Goal: Task Accomplishment & Management: Manage account settings

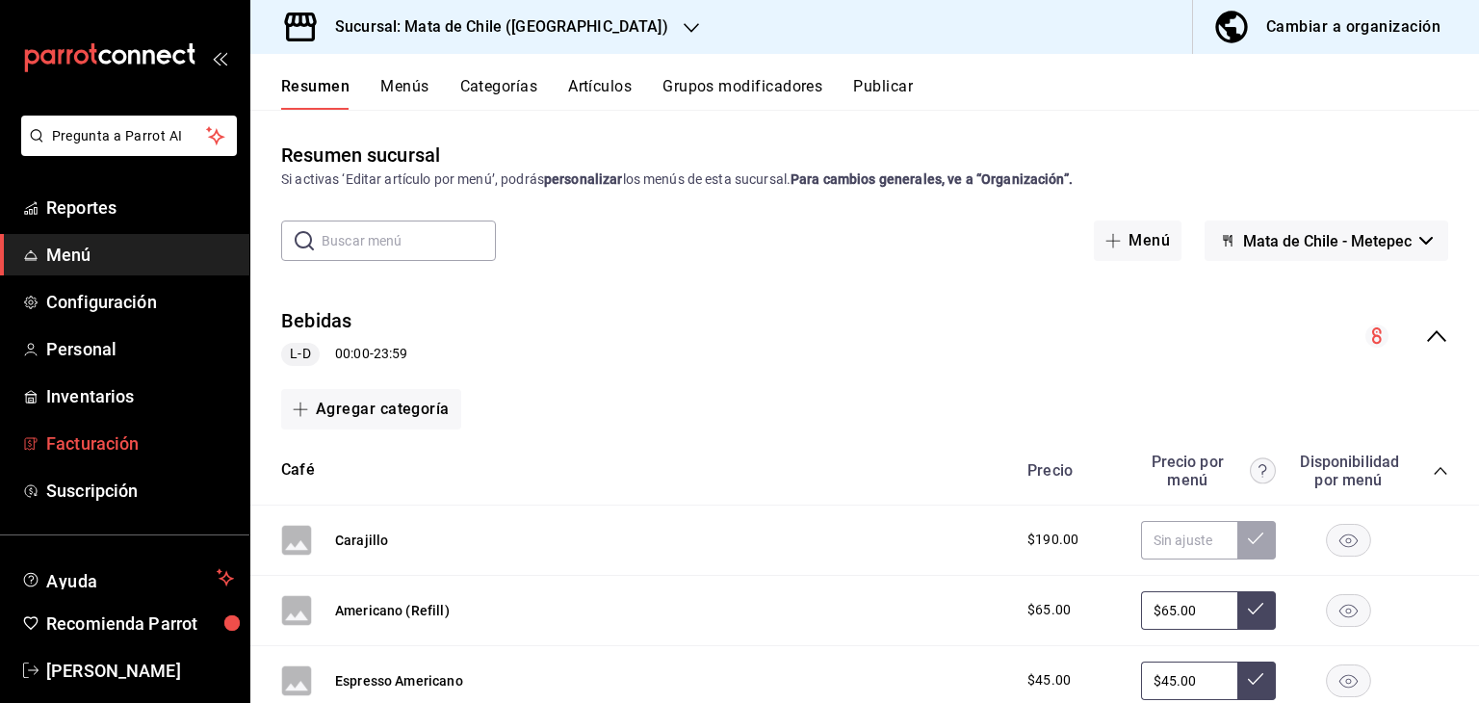
click at [93, 428] on link "Facturación" at bounding box center [124, 443] width 249 height 41
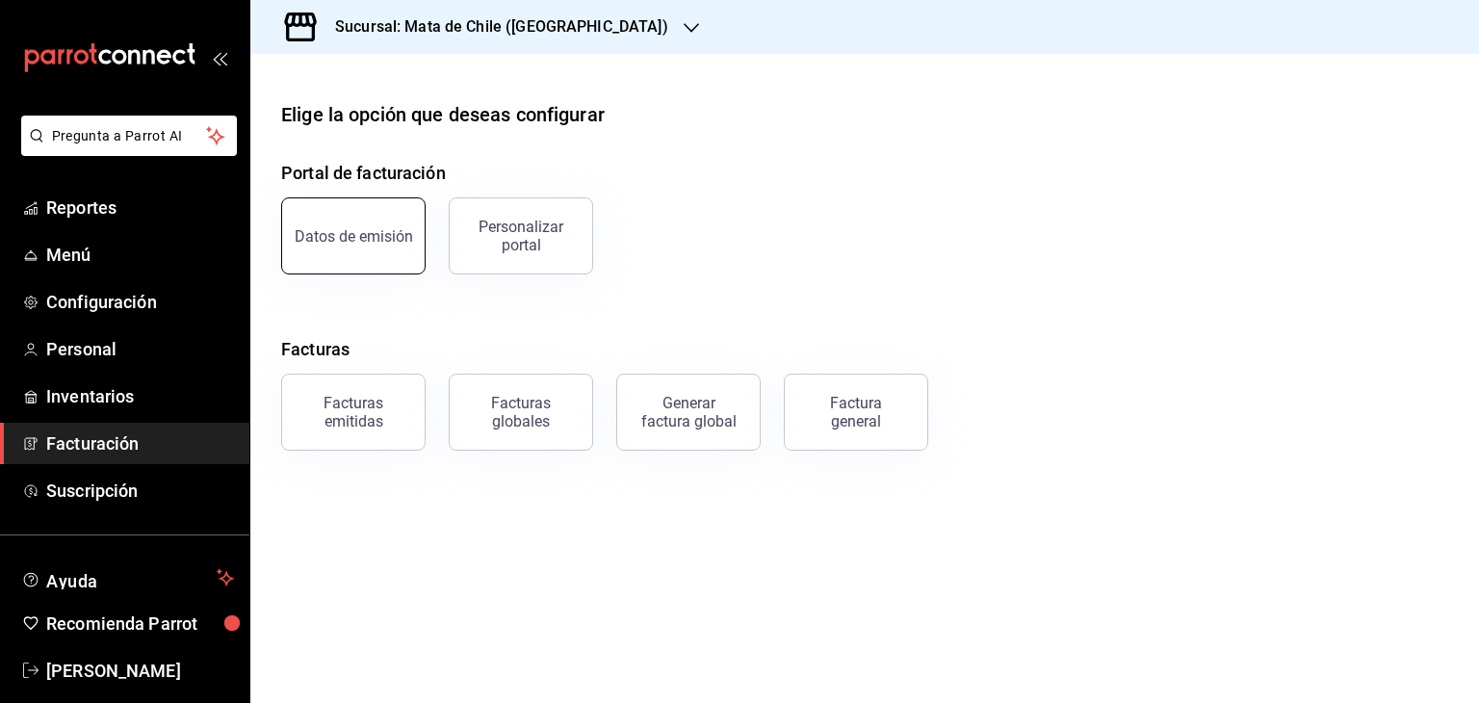
click at [364, 232] on div "Datos de emisión" at bounding box center [354, 236] width 118 height 18
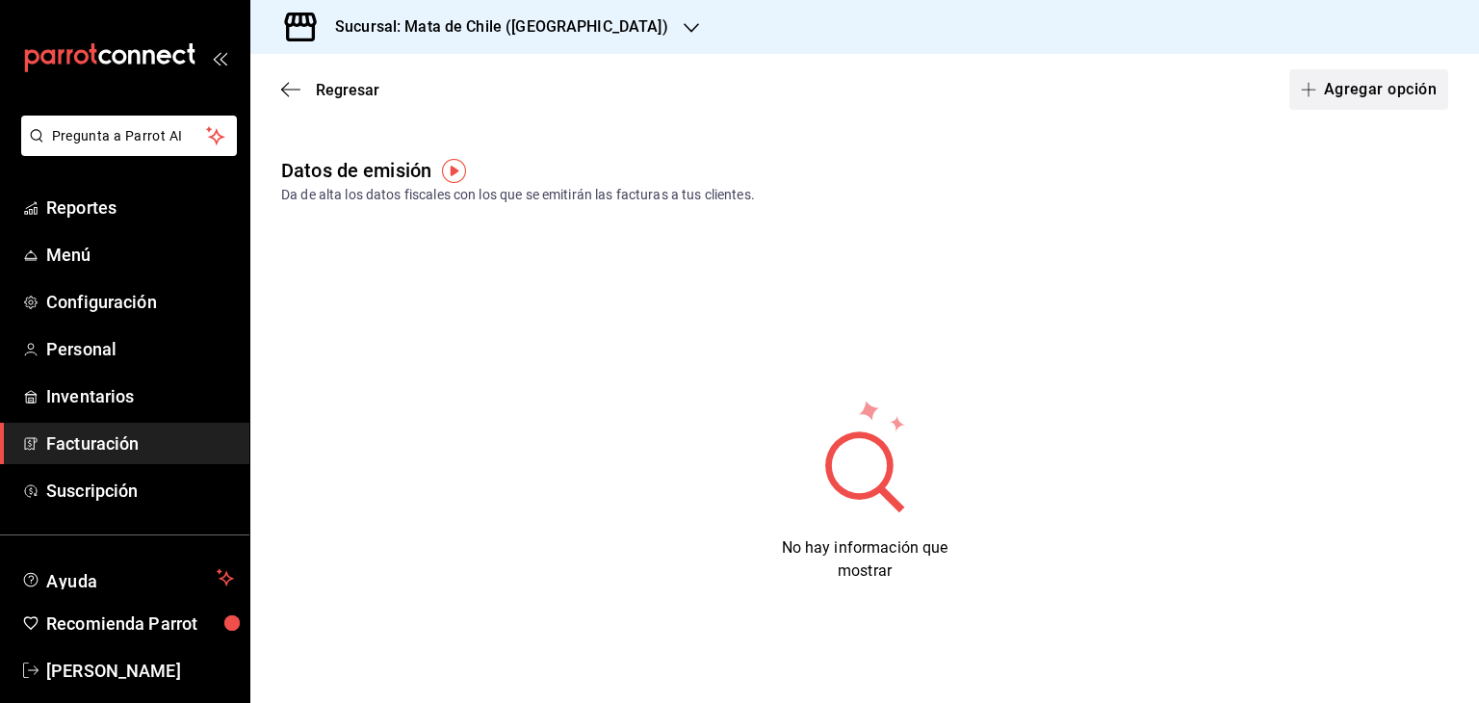
click at [1354, 93] on button "Agregar opción" at bounding box center [1368, 89] width 159 height 40
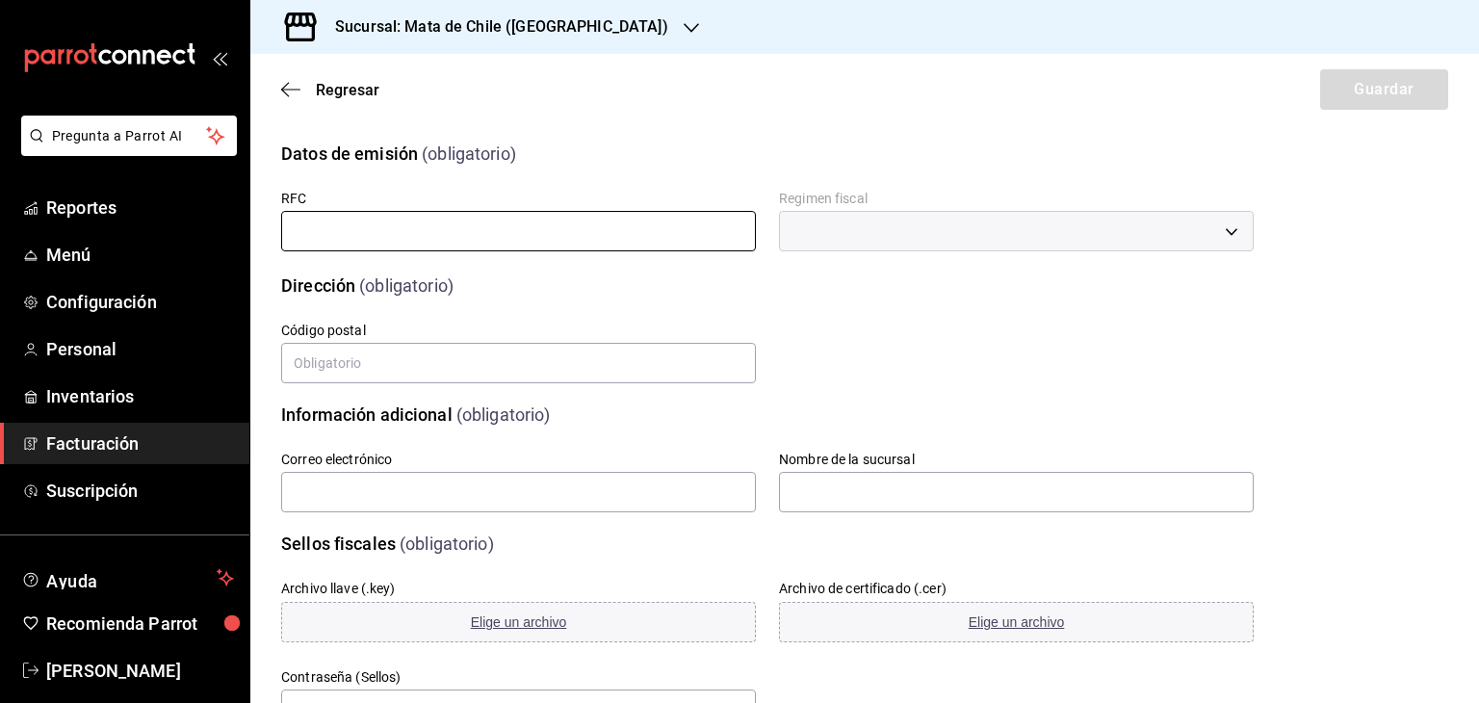
click at [545, 236] on input "text" at bounding box center [518, 231] width 475 height 40
type input "VABC7205084K9"
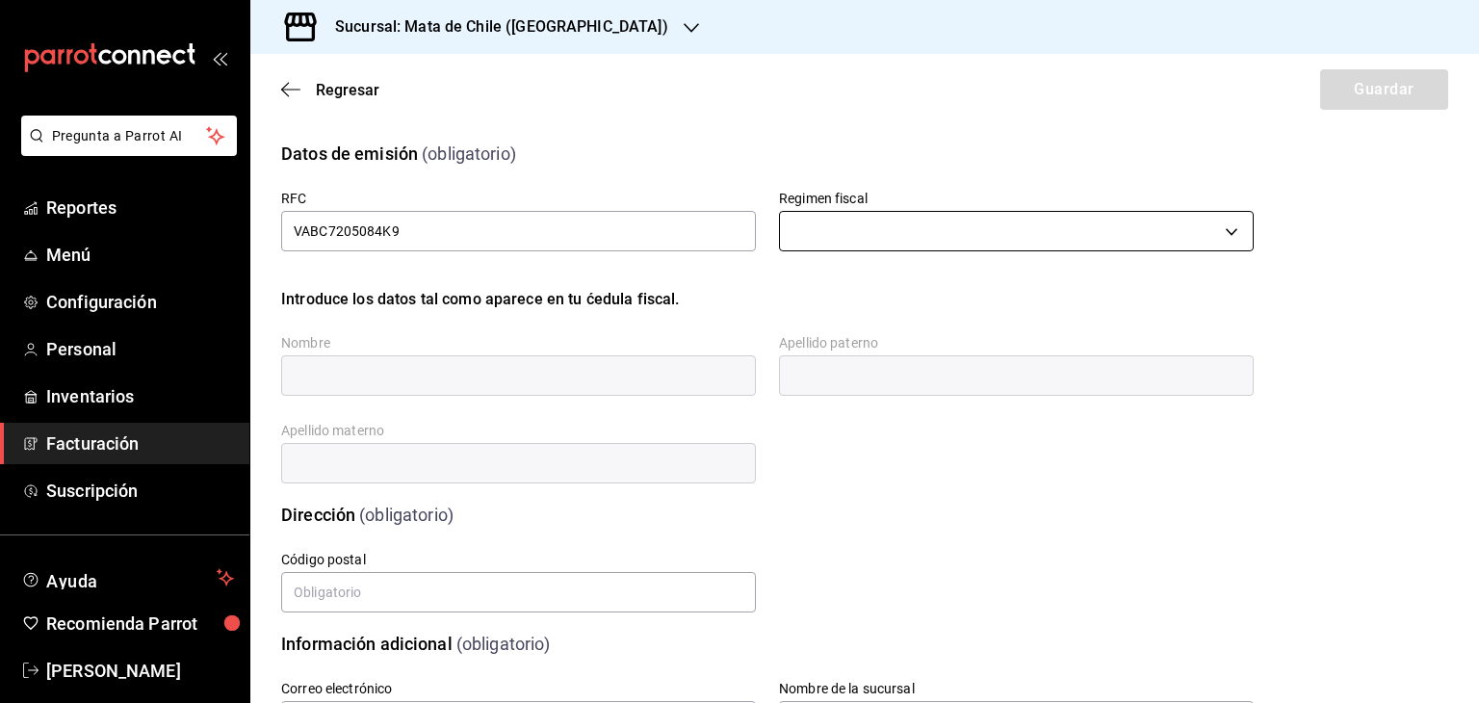
click at [904, 230] on body "Pregunta a Parrot AI Reportes Menú Configuración Personal Inventarios Facturaci…" at bounding box center [739, 351] width 1479 height 703
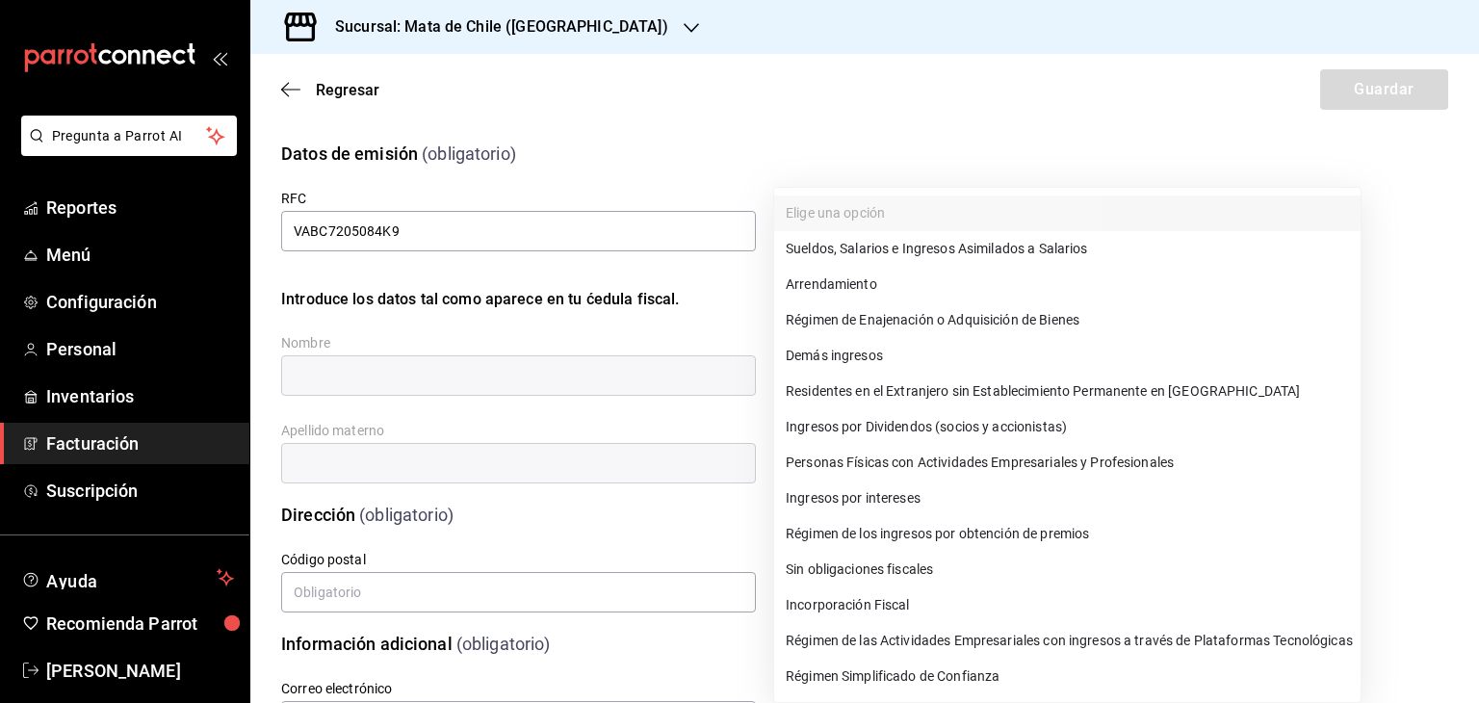
click at [842, 471] on li "Personas Físicas con Actividades Empresariales y Profesionales" at bounding box center [1067, 463] width 586 height 36
type input "612"
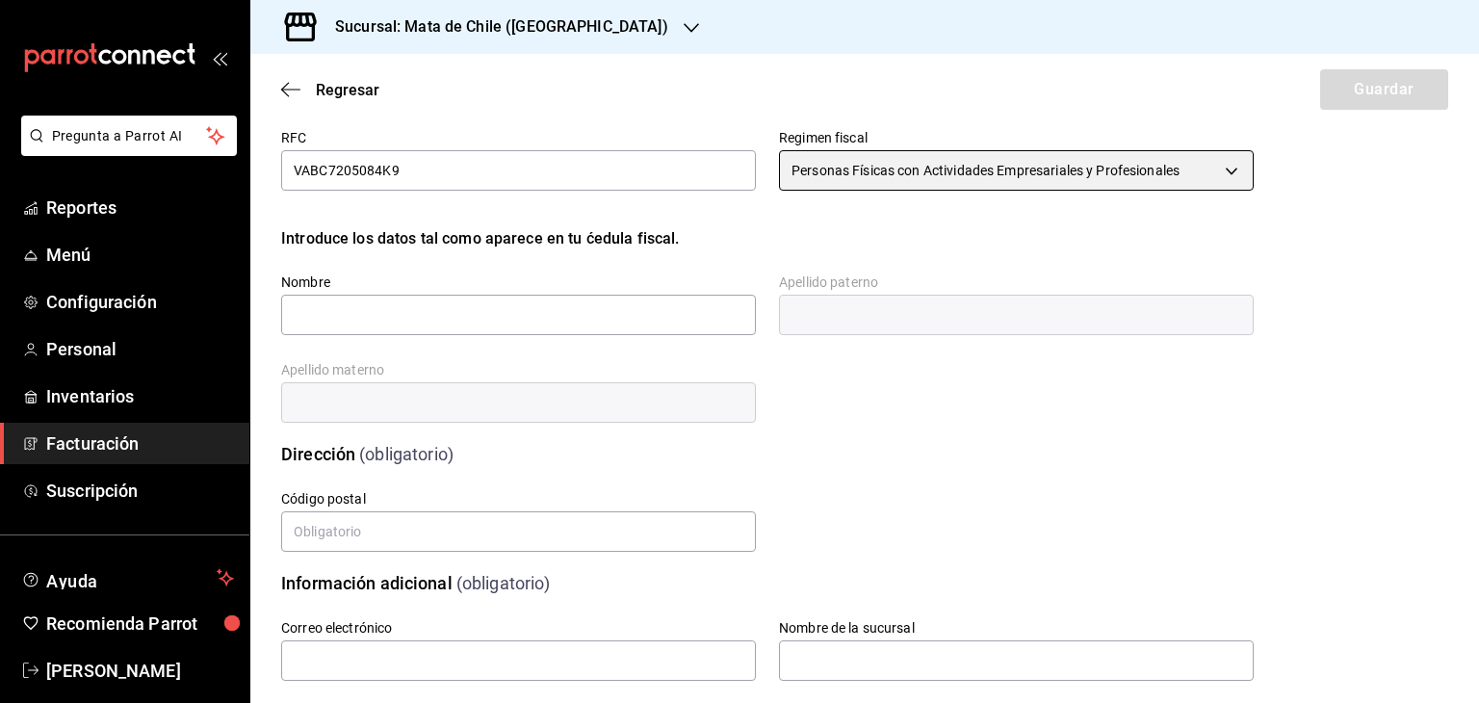
scroll to position [65, 0]
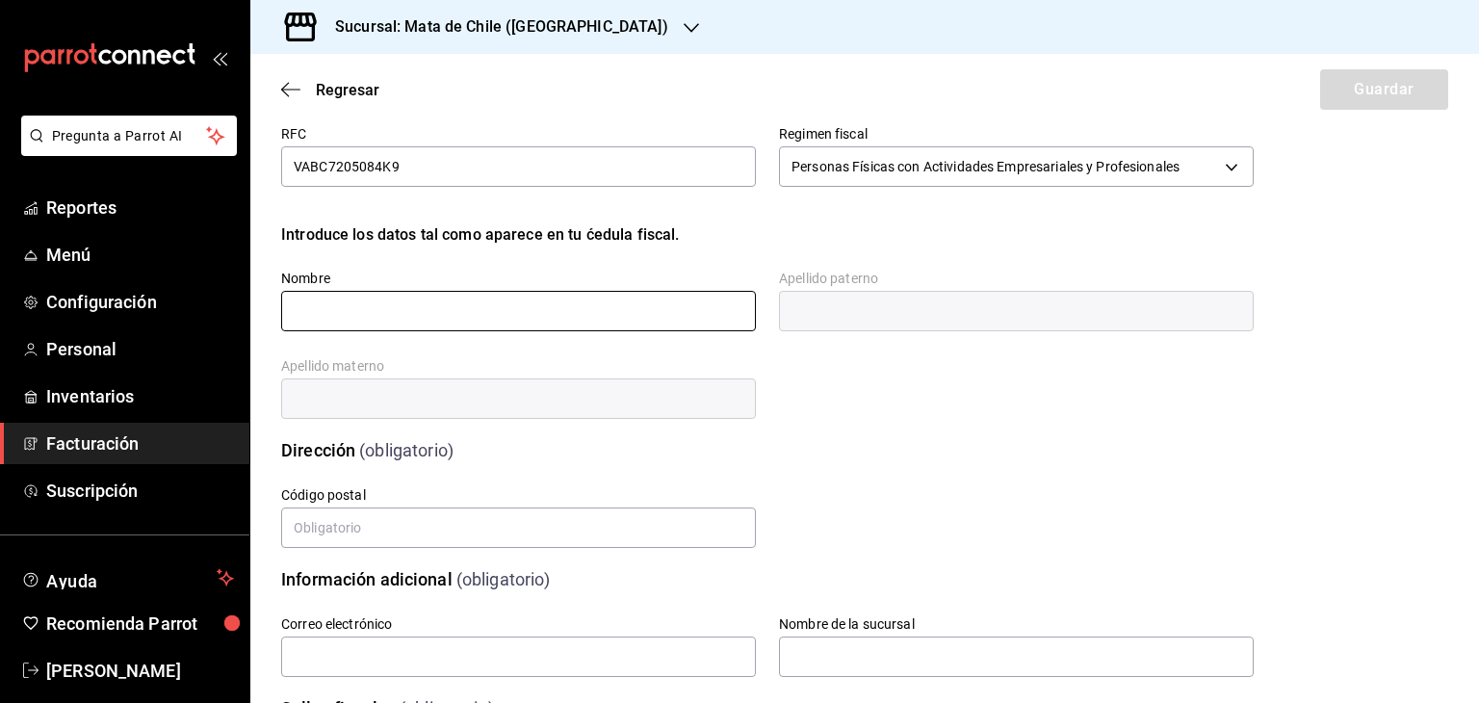
click at [451, 300] on input "text" at bounding box center [518, 311] width 475 height 40
type input "[PERSON_NAME]"
click at [840, 317] on input "text" at bounding box center [1016, 311] width 475 height 40
type input "O"
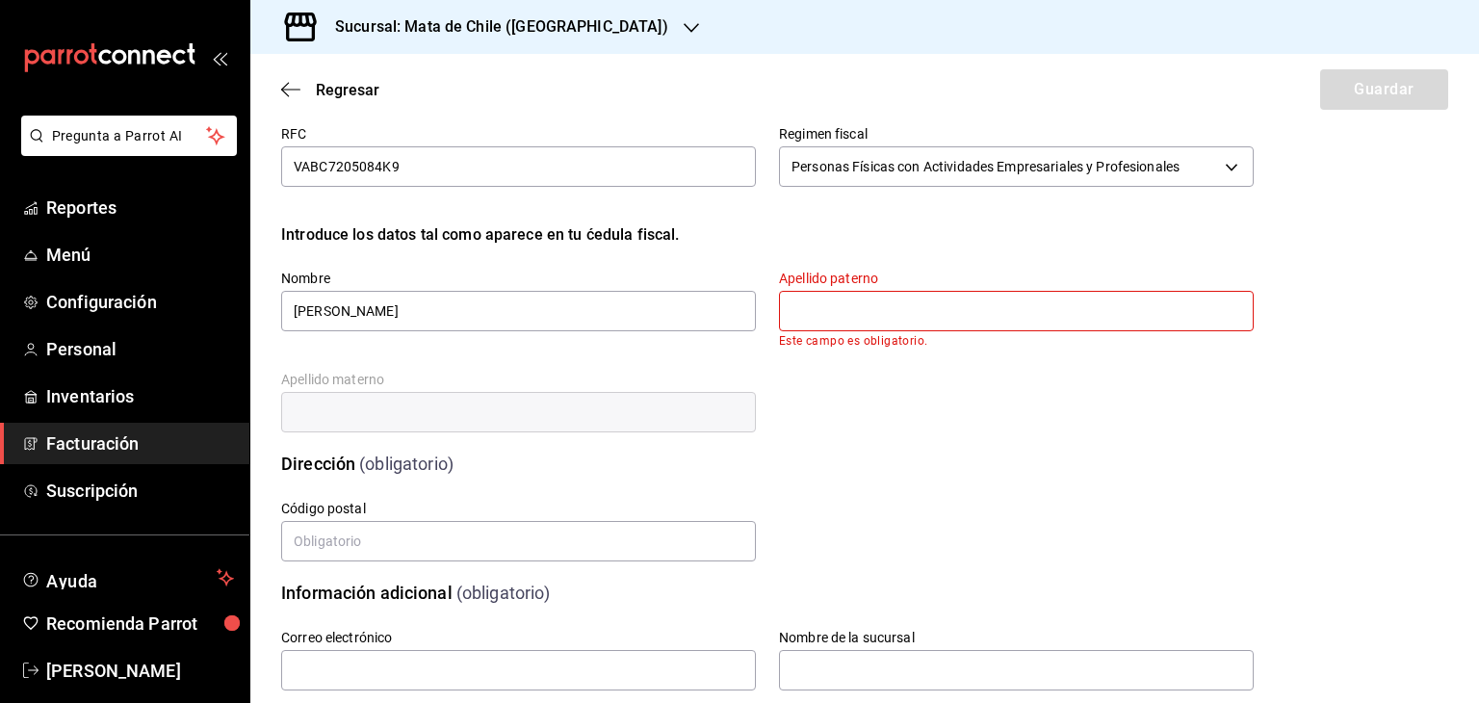
type input "Q"
type input "M"
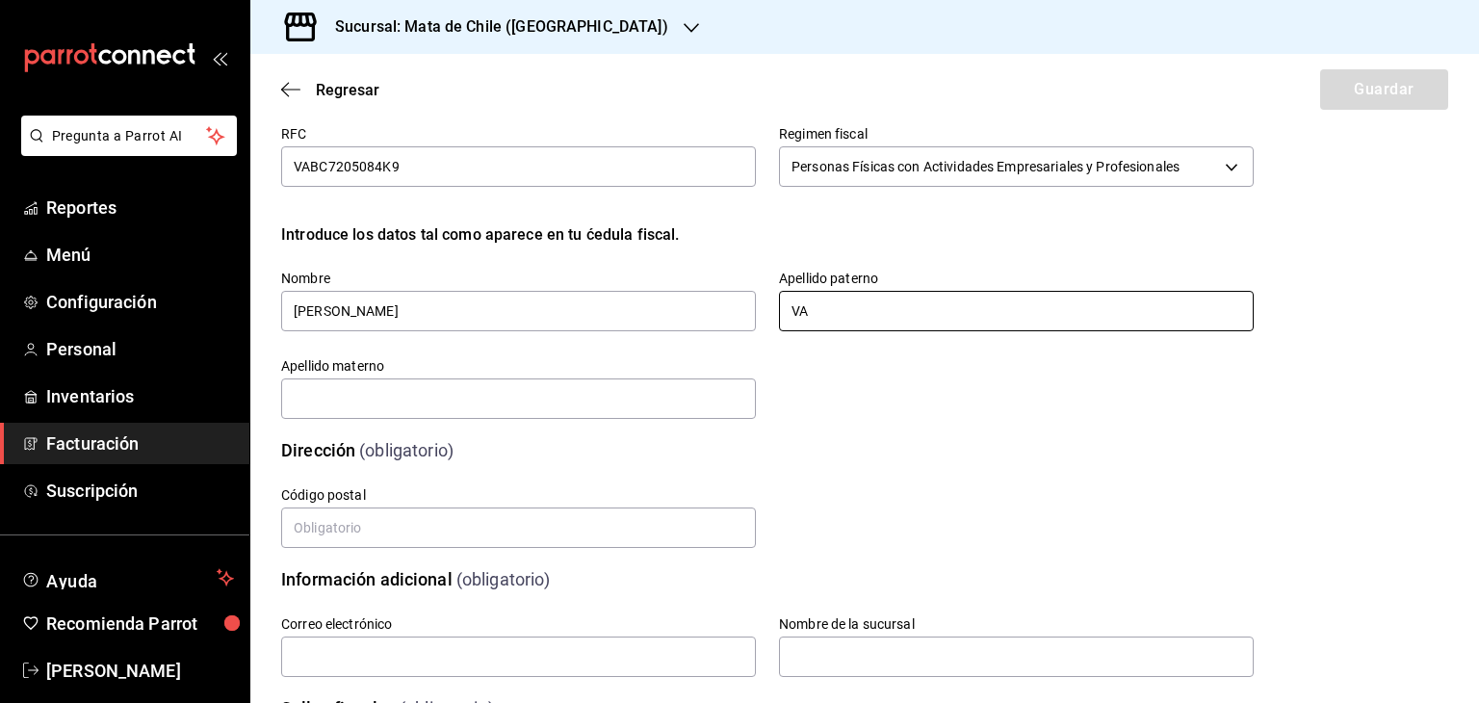
type input "[PERSON_NAME]"
click at [660, 351] on div "Apellido materno" at bounding box center [507, 378] width 498 height 88
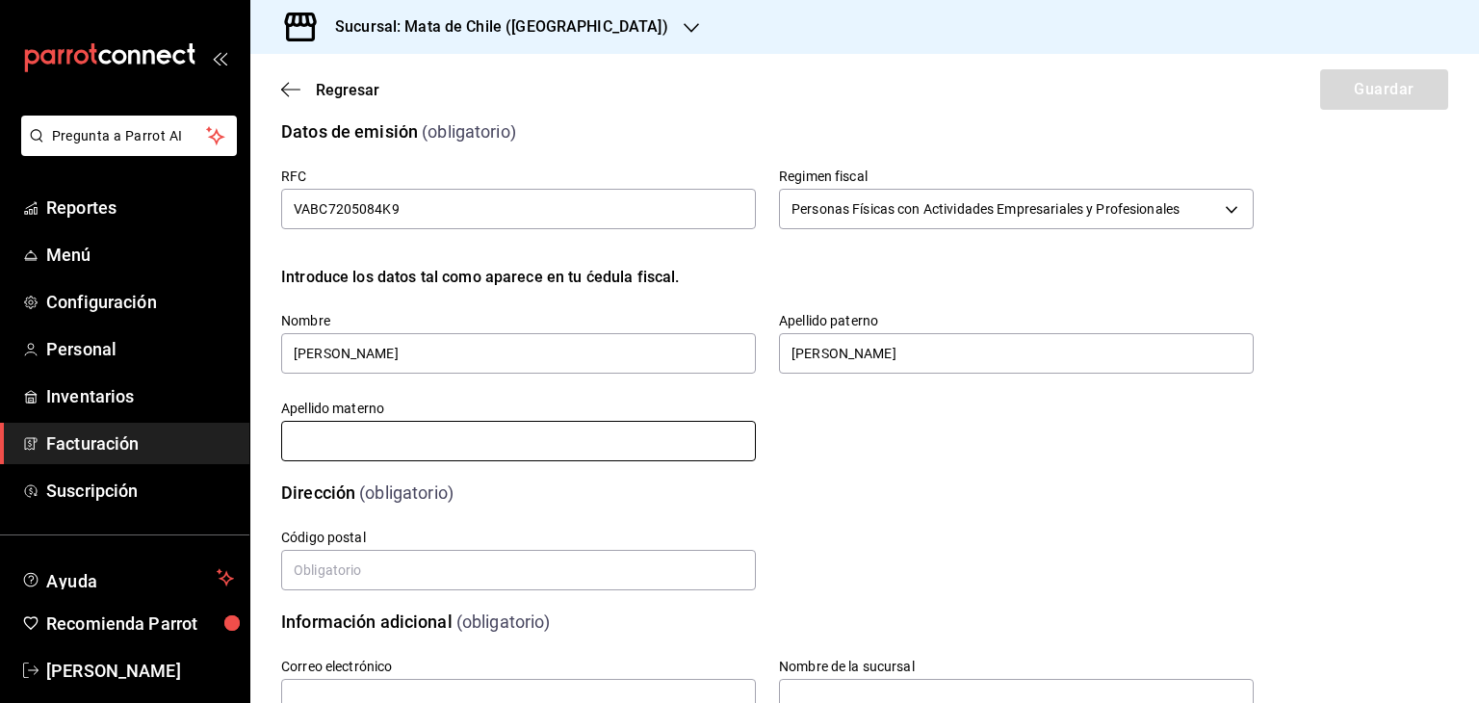
click at [628, 435] on input "text" at bounding box center [518, 441] width 475 height 40
type input "[PERSON_NAME]"
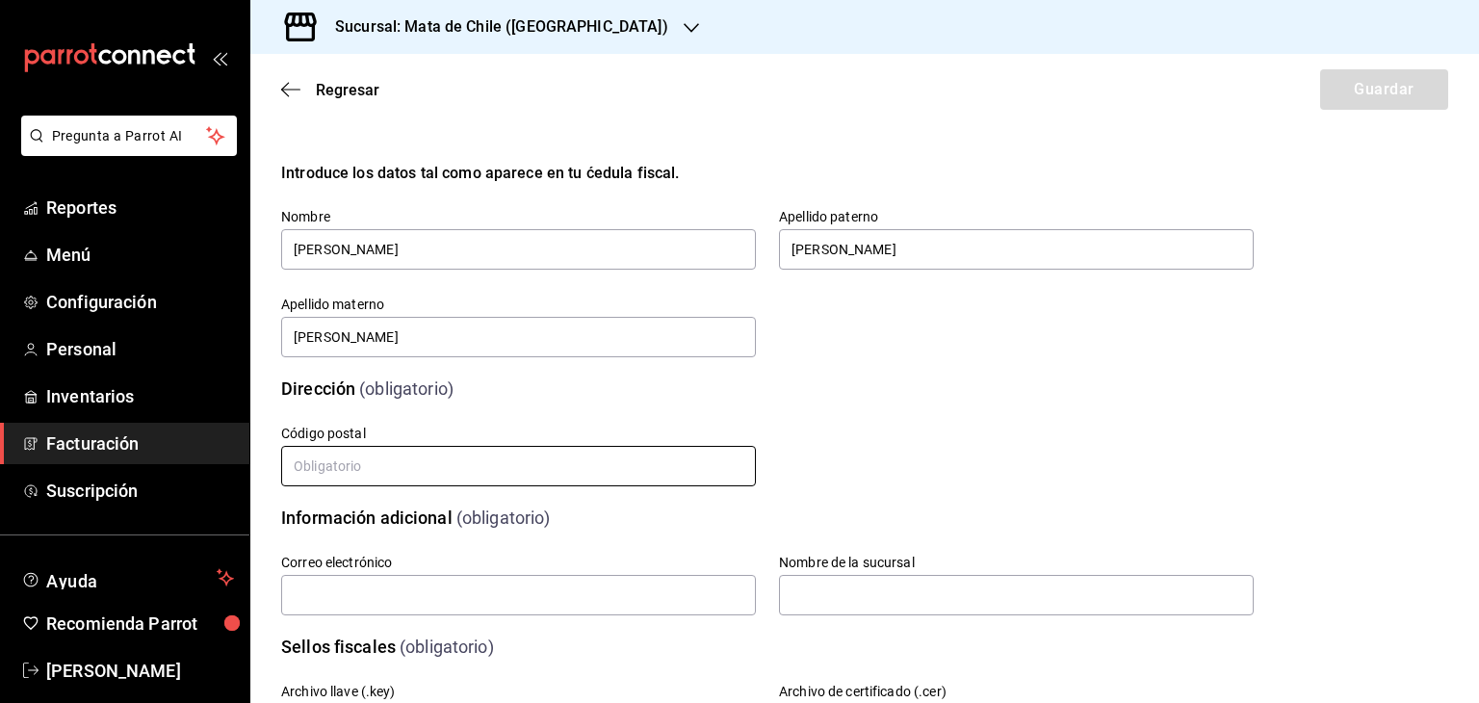
click at [431, 475] on input "text" at bounding box center [518, 466] width 475 height 40
click at [458, 474] on input "text" at bounding box center [518, 466] width 475 height 40
paste input "52140"
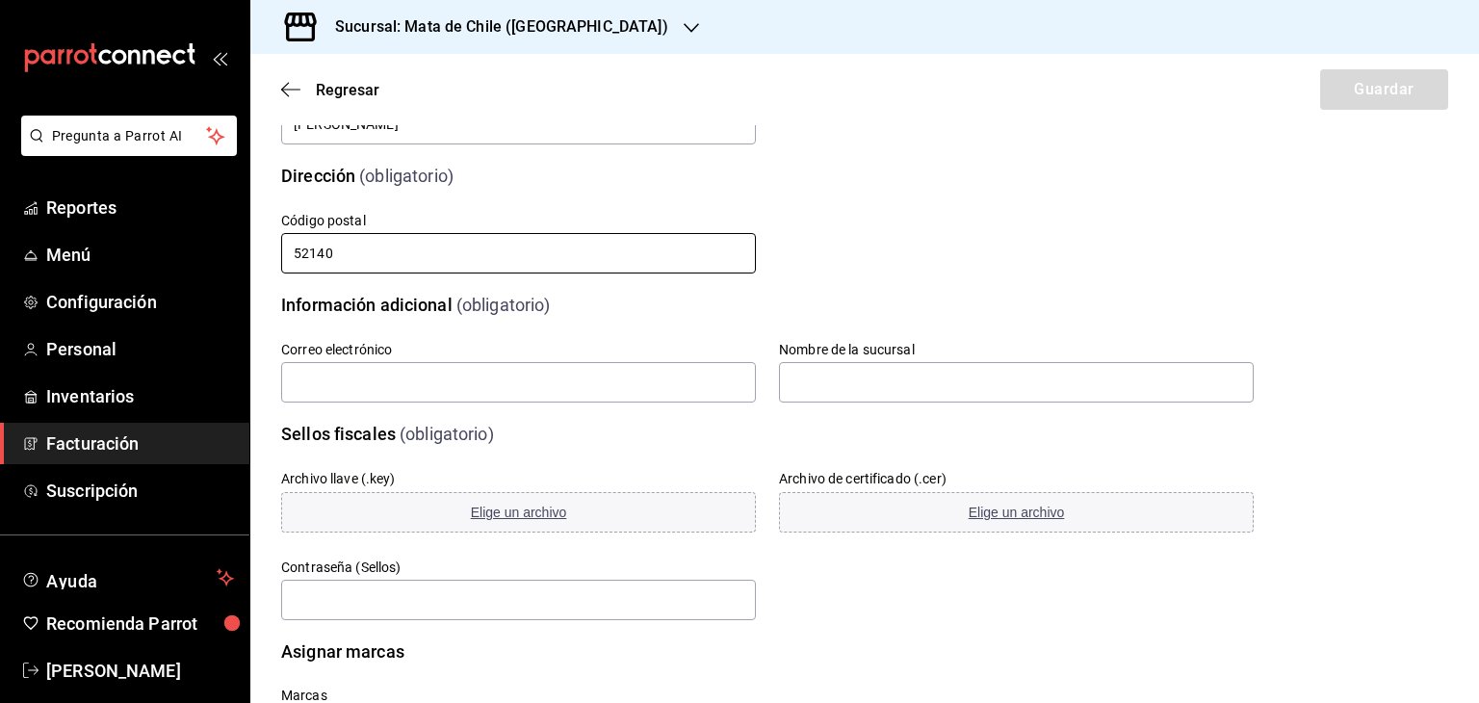
scroll to position [342, 0]
type input "52140"
click at [428, 402] on div "Sellos fiscales (obligatorio)" at bounding box center [756, 419] width 996 height 49
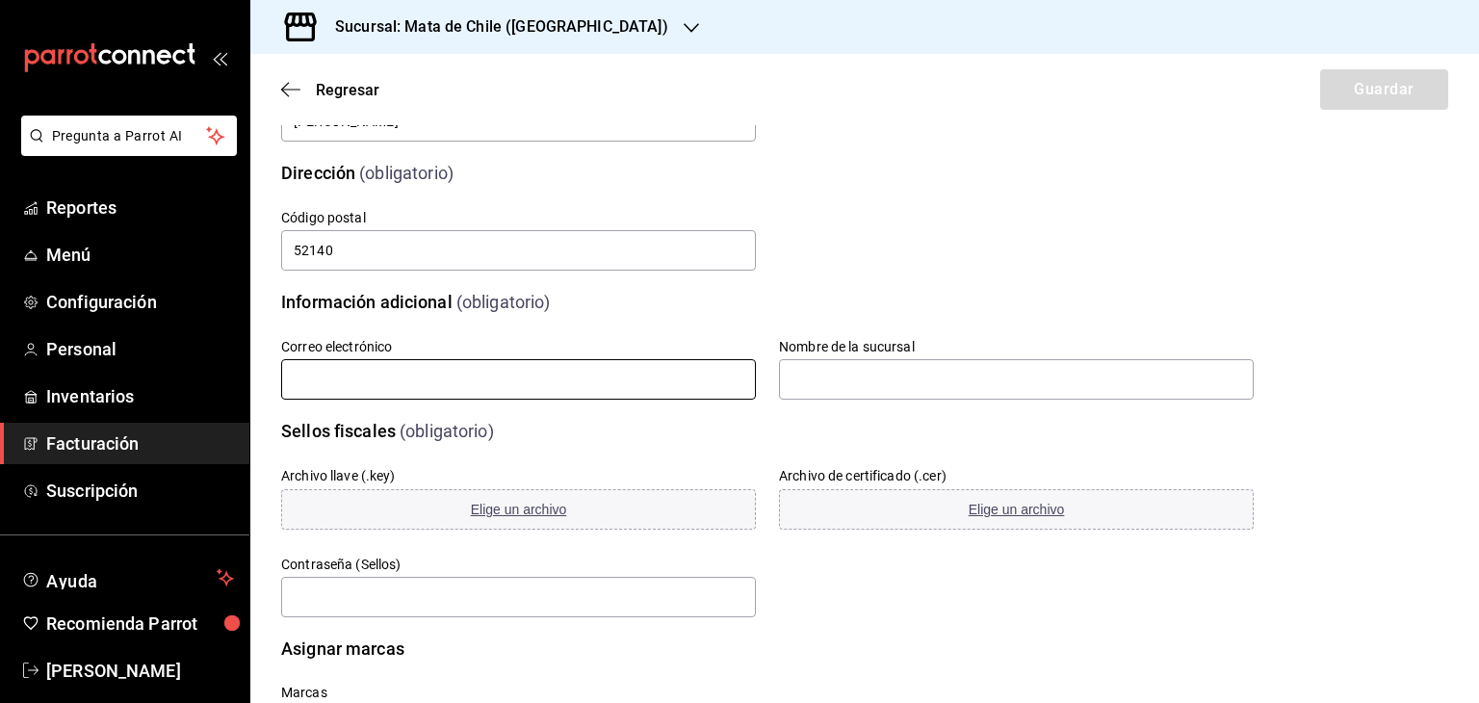
click at [428, 394] on input "text" at bounding box center [518, 379] width 475 height 40
click at [681, 356] on div "Correo electrónico" at bounding box center [518, 370] width 475 height 65
click at [605, 404] on div "Sellos fiscales (obligatorio)" at bounding box center [756, 419] width 996 height 49
click at [595, 387] on input "text" at bounding box center [518, 379] width 475 height 40
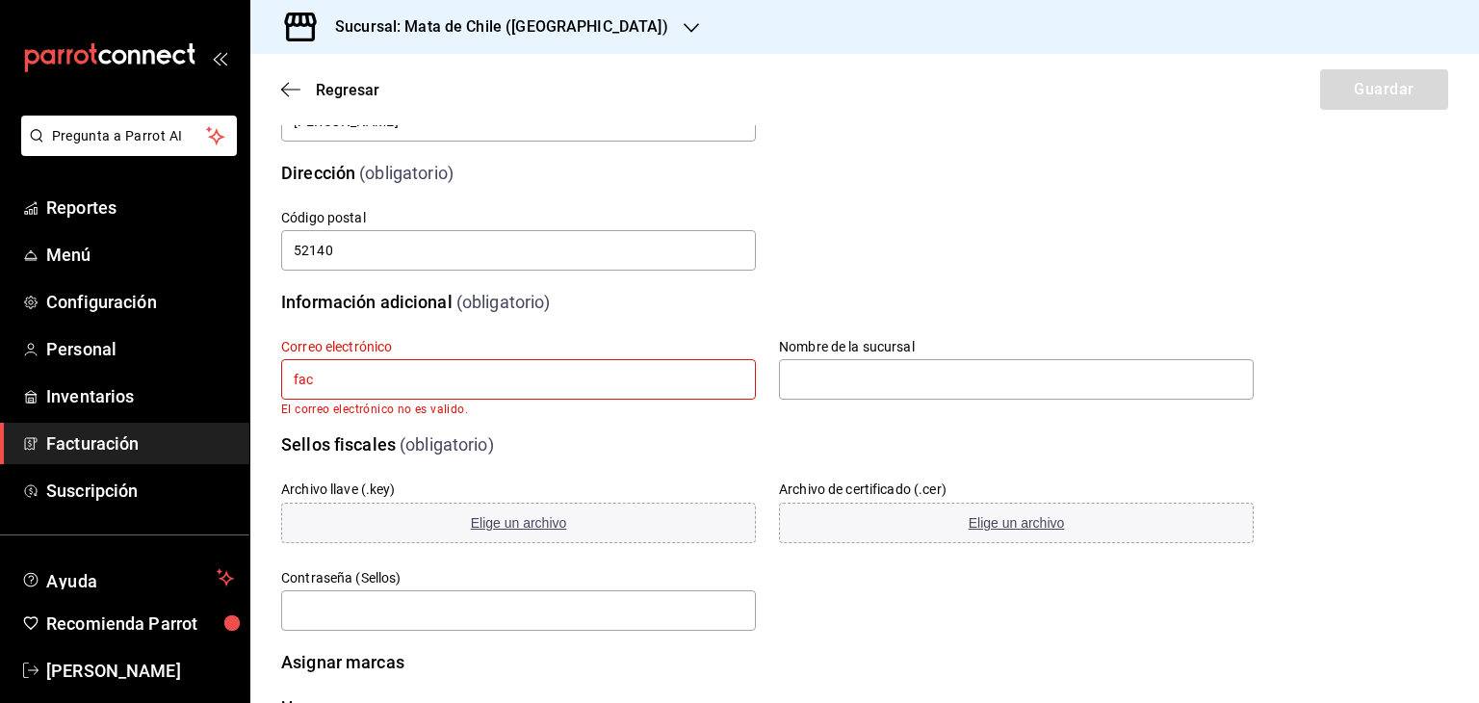
type input "[EMAIL_ADDRESS][DOMAIN_NAME]"
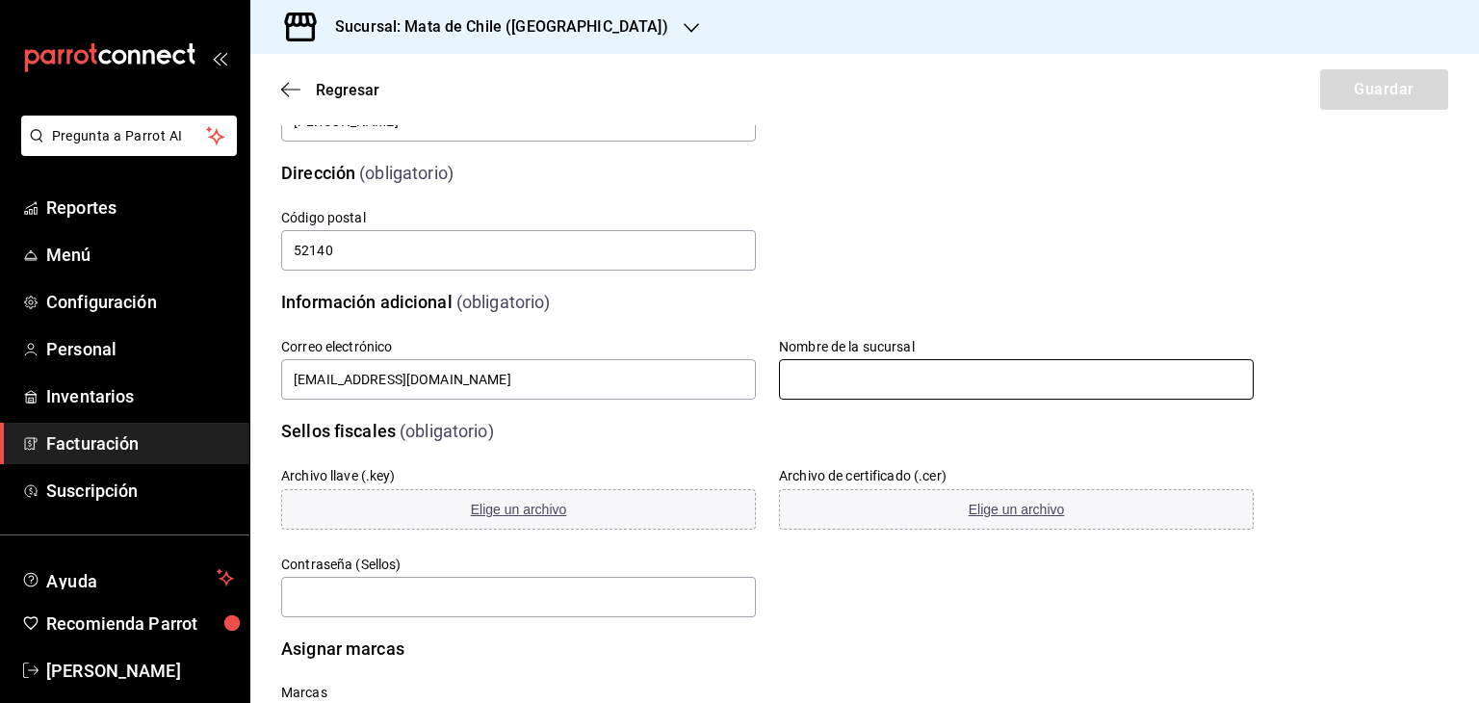
click at [840, 365] on input "text" at bounding box center [1016, 379] width 475 height 40
type input "Mata de Chile Metepec"
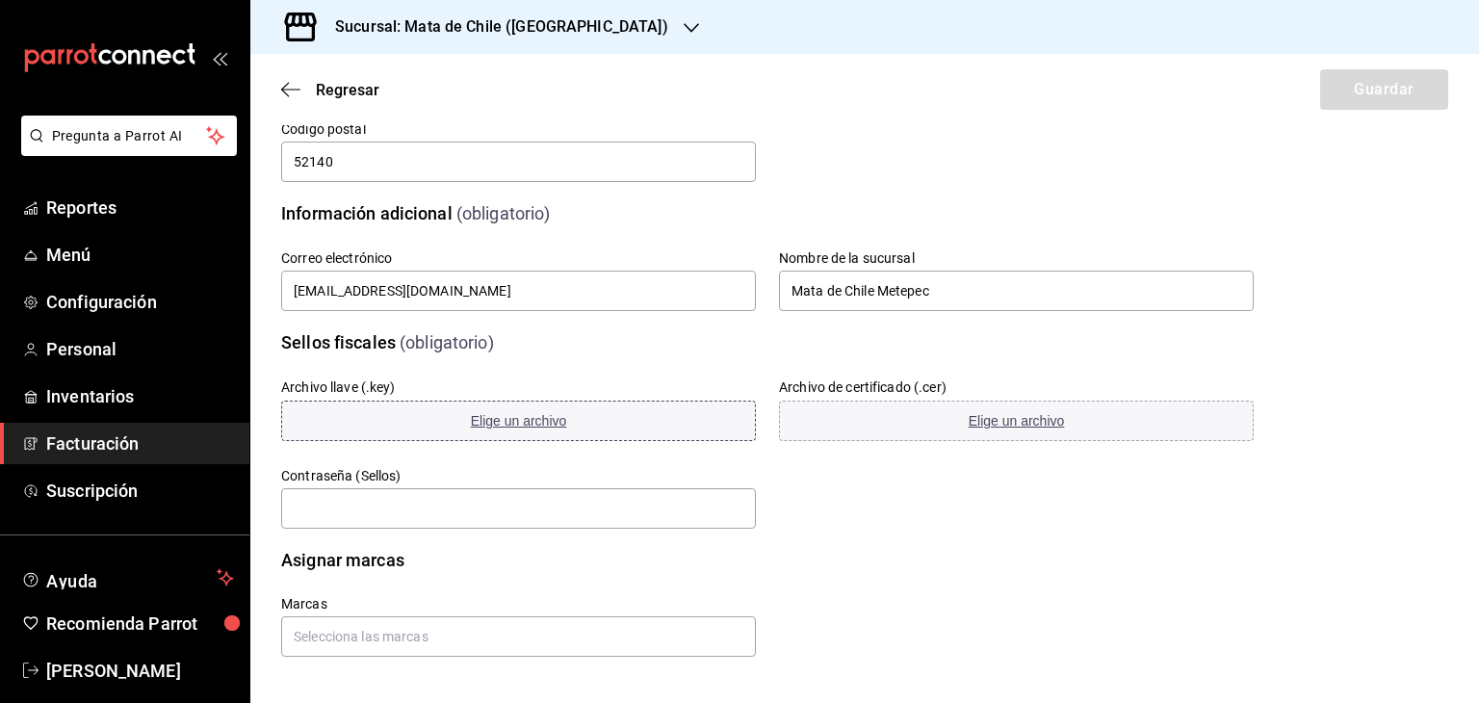
click at [480, 414] on span "Elige un archivo" at bounding box center [519, 420] width 96 height 15
click at [920, 426] on button "Elige un archivo" at bounding box center [1016, 421] width 475 height 40
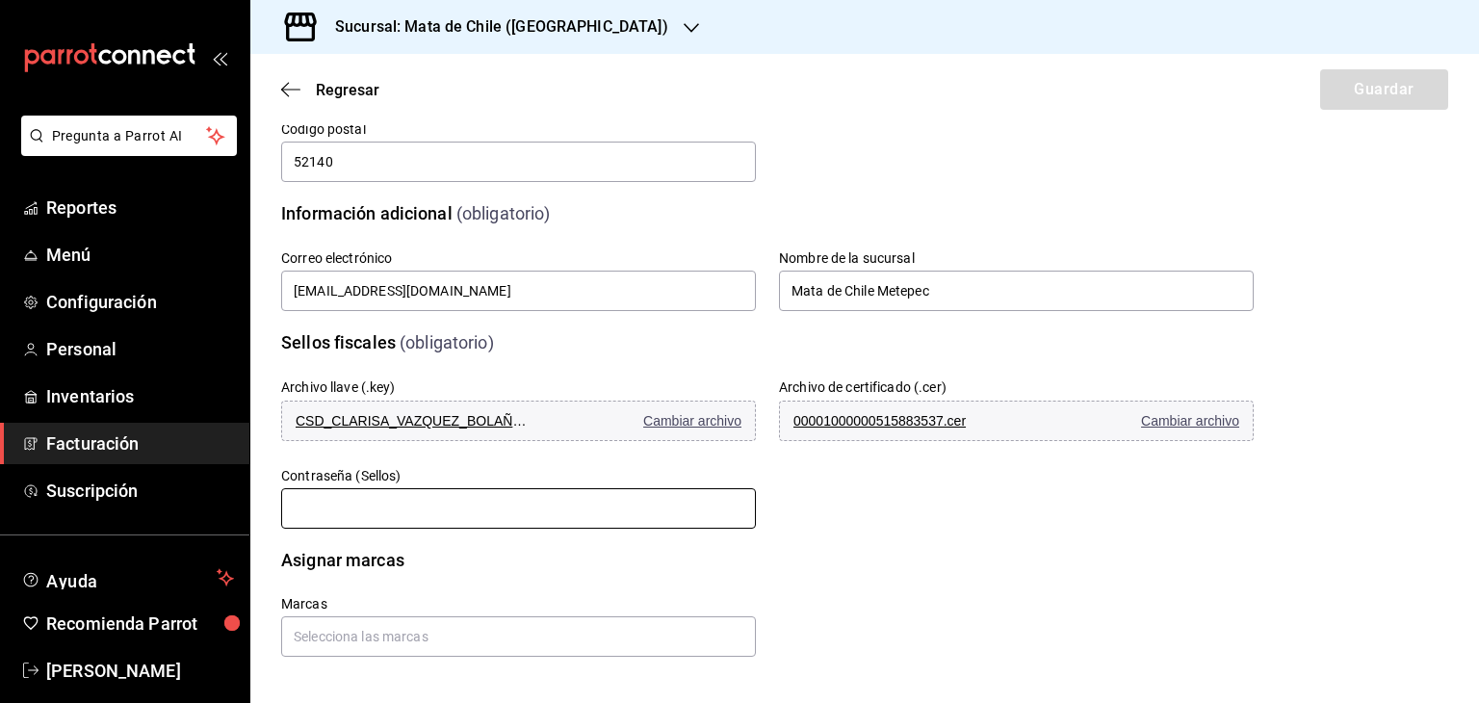
click at [434, 505] on input "text" at bounding box center [518, 508] width 475 height 40
click at [472, 513] on input "text" at bounding box center [518, 508] width 475 height 40
paste input "VABC7205084K9"
type input "VABC7205084K9"
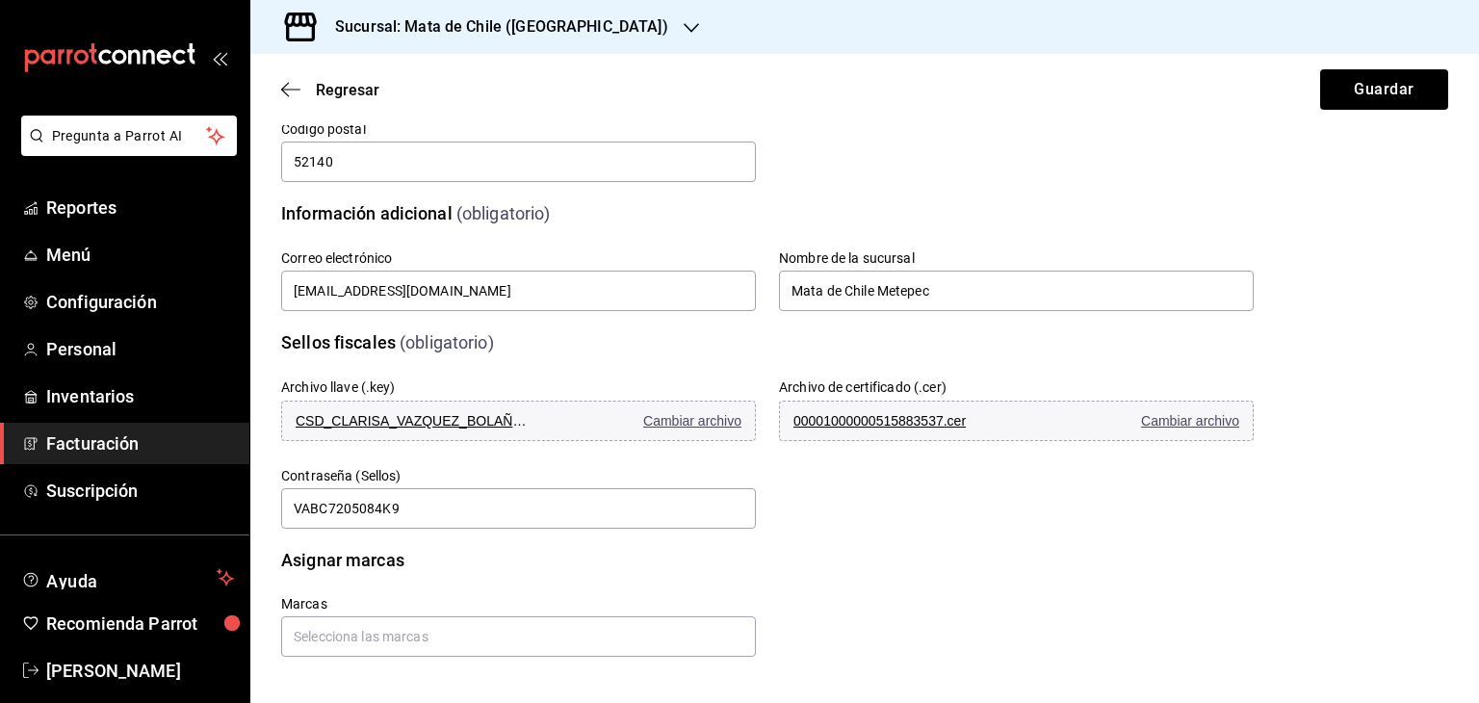
click at [730, 532] on div "Asignar marcas" at bounding box center [756, 548] width 996 height 49
click at [628, 611] on div "Marcas" at bounding box center [518, 626] width 475 height 61
click at [615, 638] on input "text" at bounding box center [518, 636] width 475 height 40
click at [407, 587] on li "Mata de Chile - Metepec" at bounding box center [515, 593] width 469 height 32
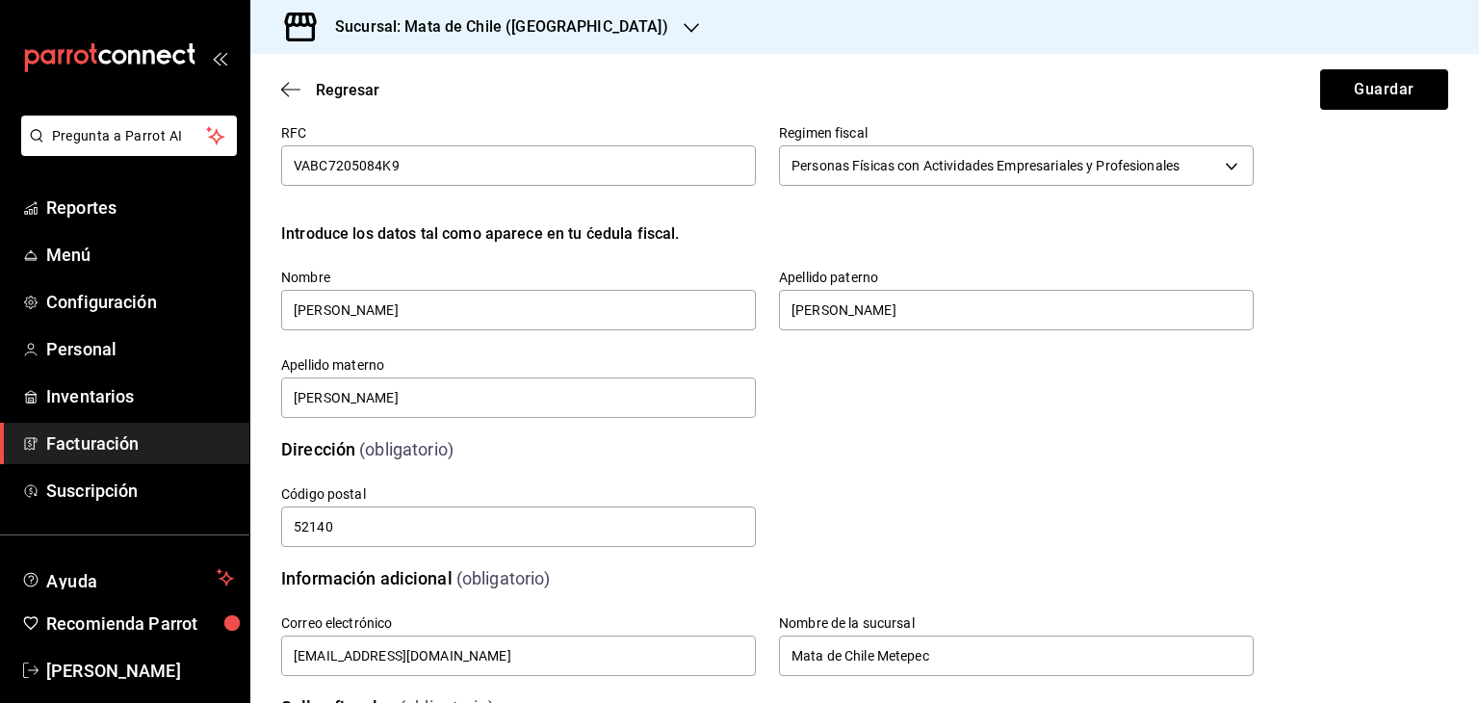
scroll to position [0, 0]
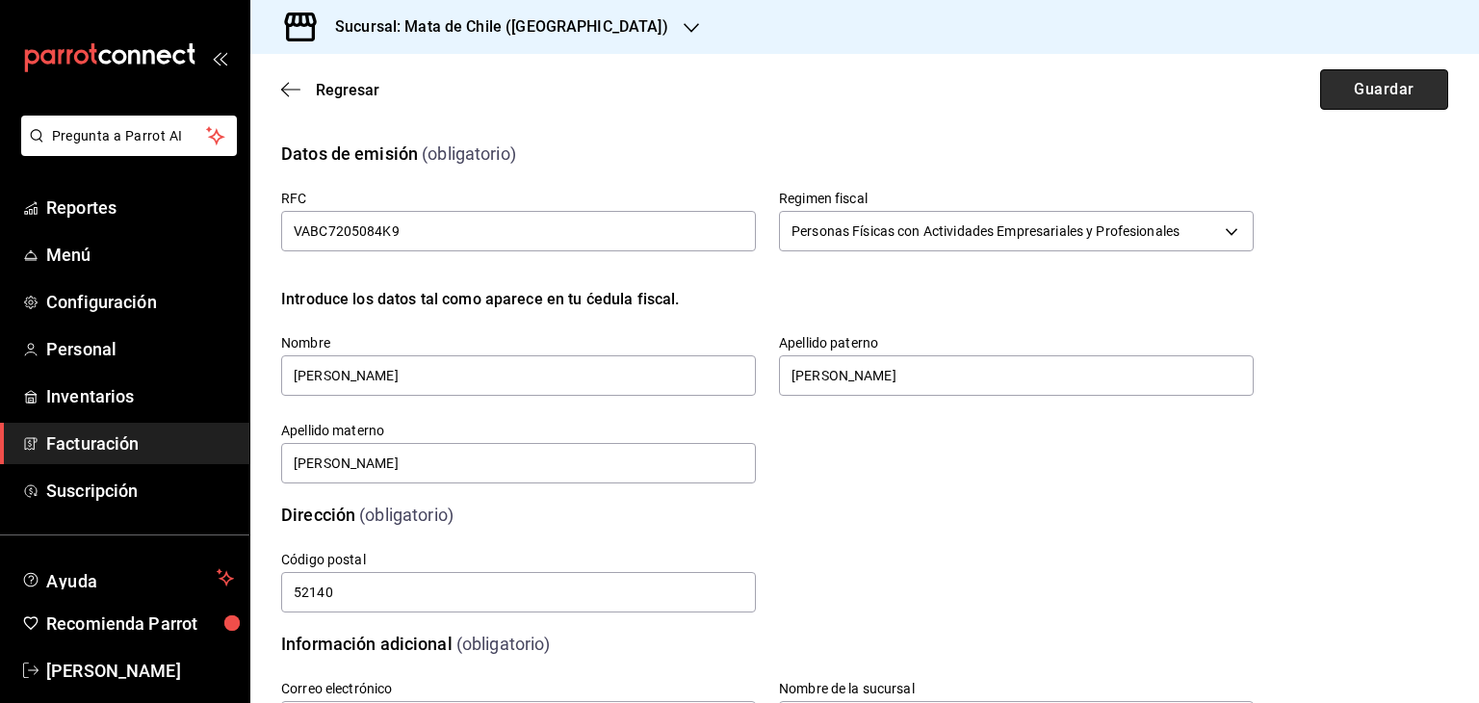
click at [1381, 75] on button "Guardar" at bounding box center [1384, 89] width 128 height 40
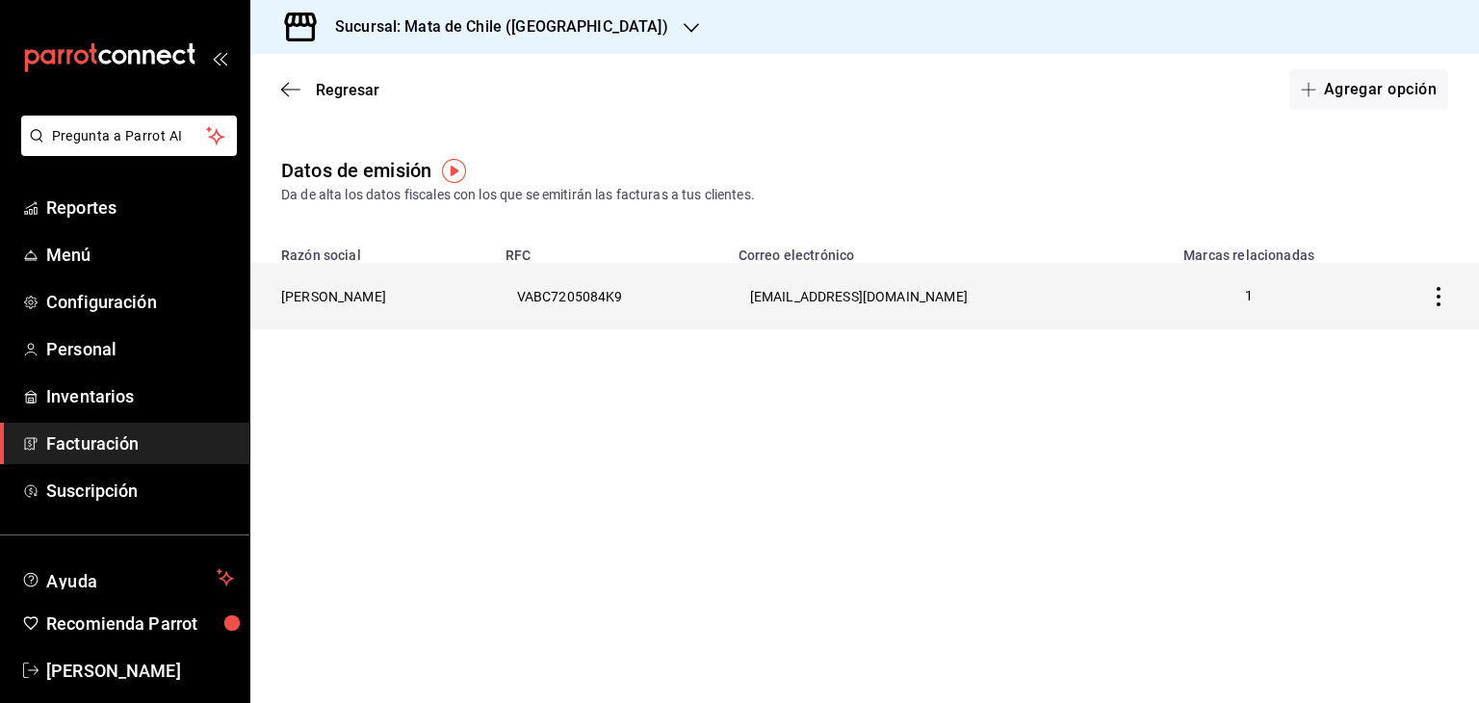
click at [1438, 294] on icon "button" at bounding box center [1438, 296] width 19 height 19
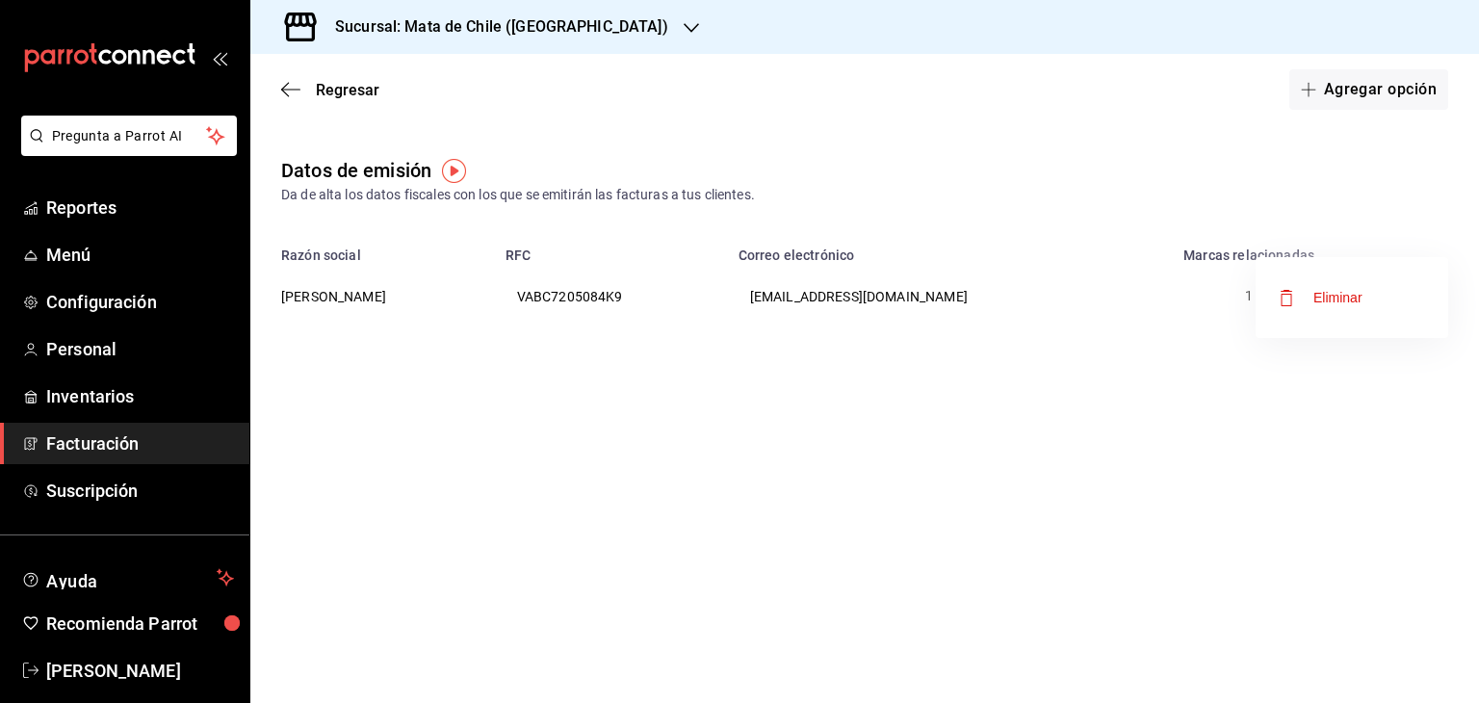
click at [932, 362] on div at bounding box center [739, 351] width 1479 height 703
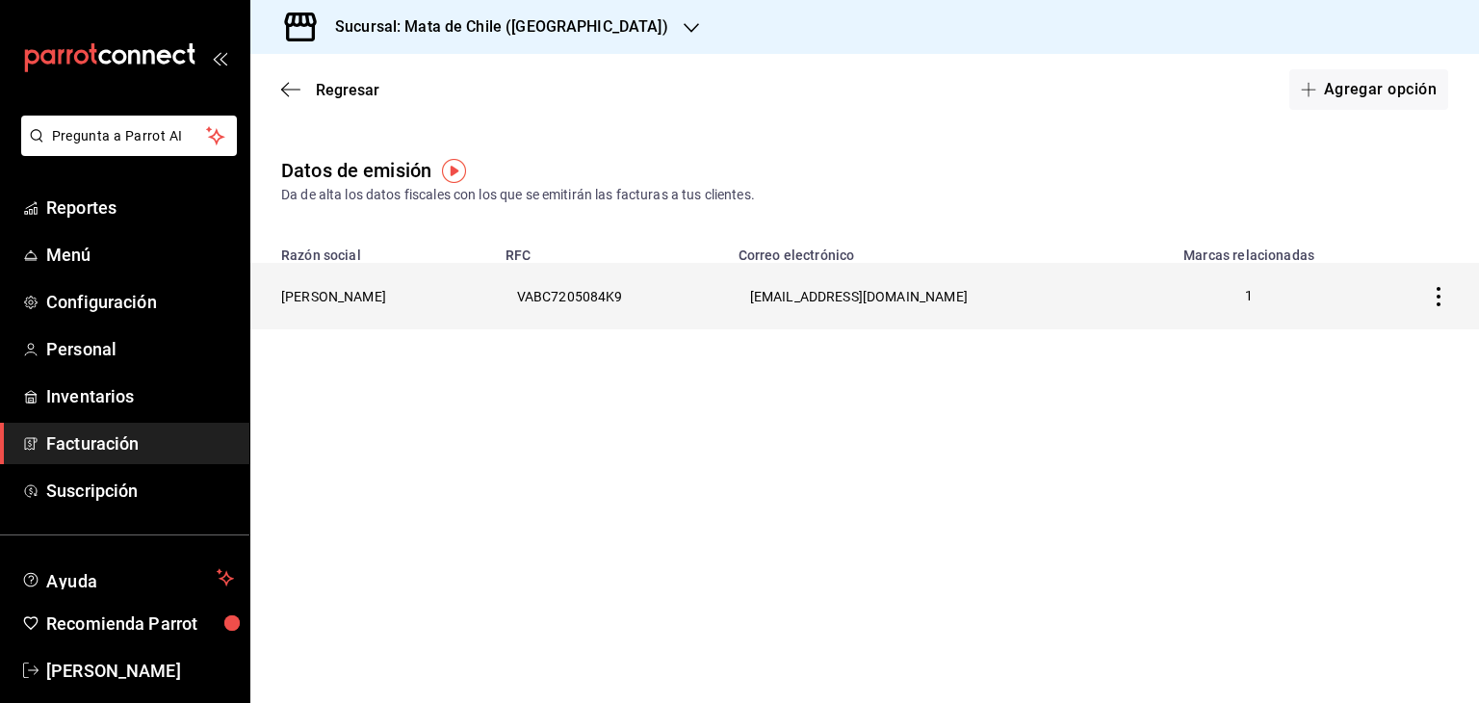
click at [446, 298] on th "[PERSON_NAME]" at bounding box center [372, 296] width 244 height 66
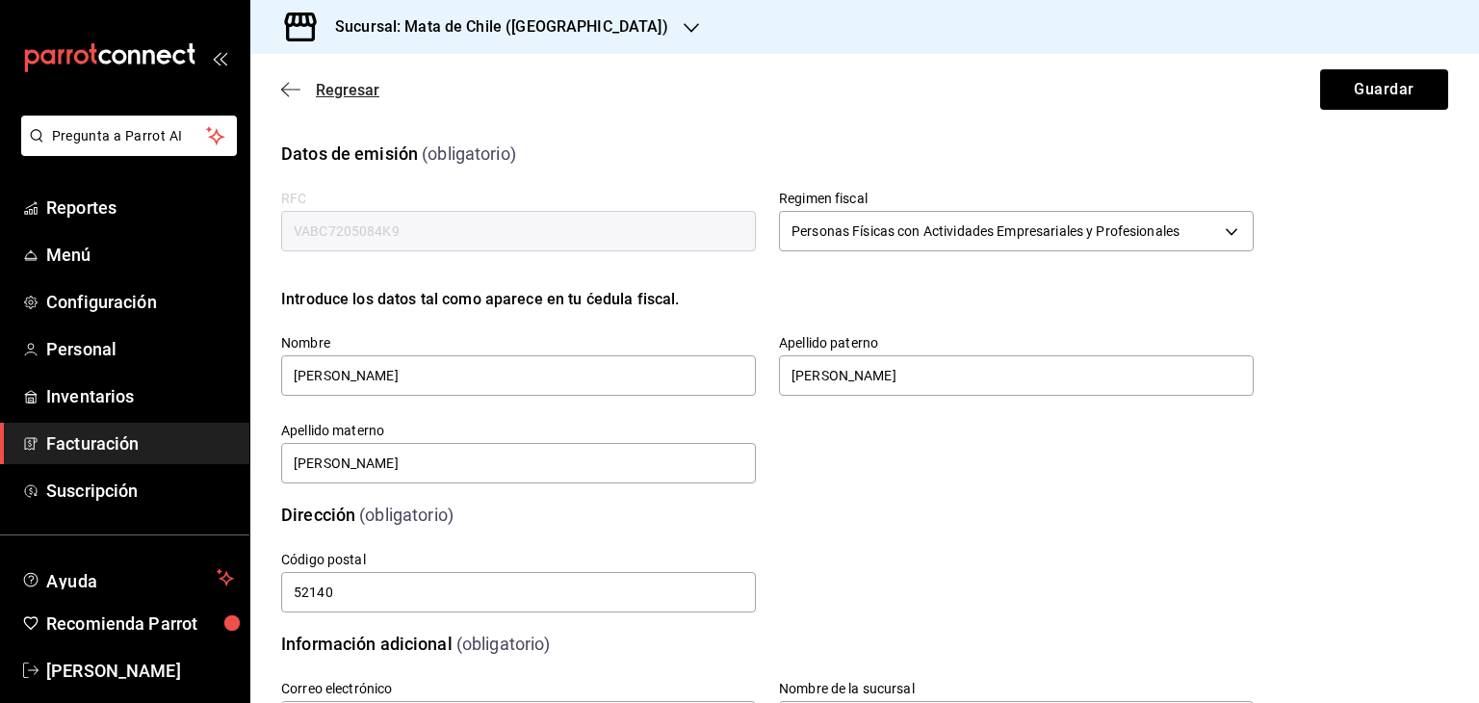
click at [289, 84] on icon "button" at bounding box center [290, 89] width 19 height 17
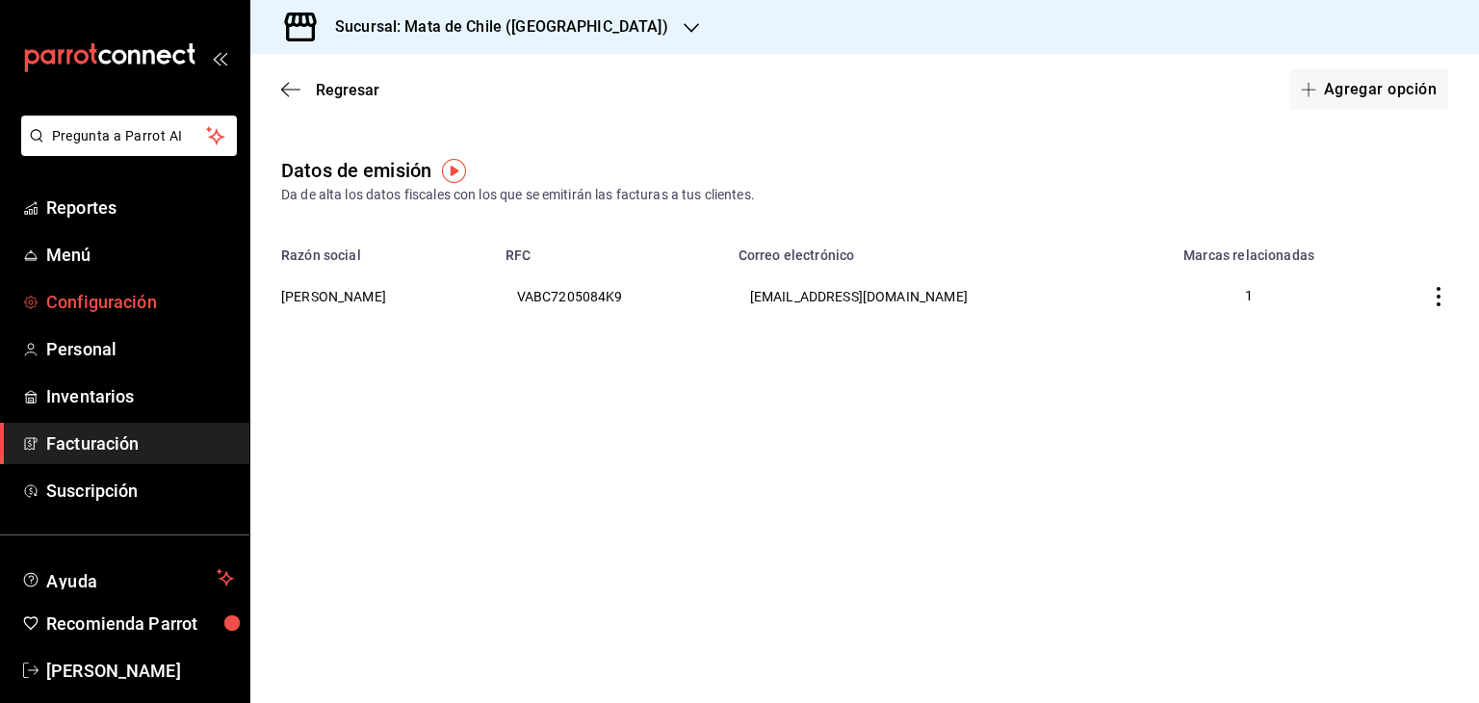
click at [83, 317] on link "Configuración" at bounding box center [124, 301] width 249 height 41
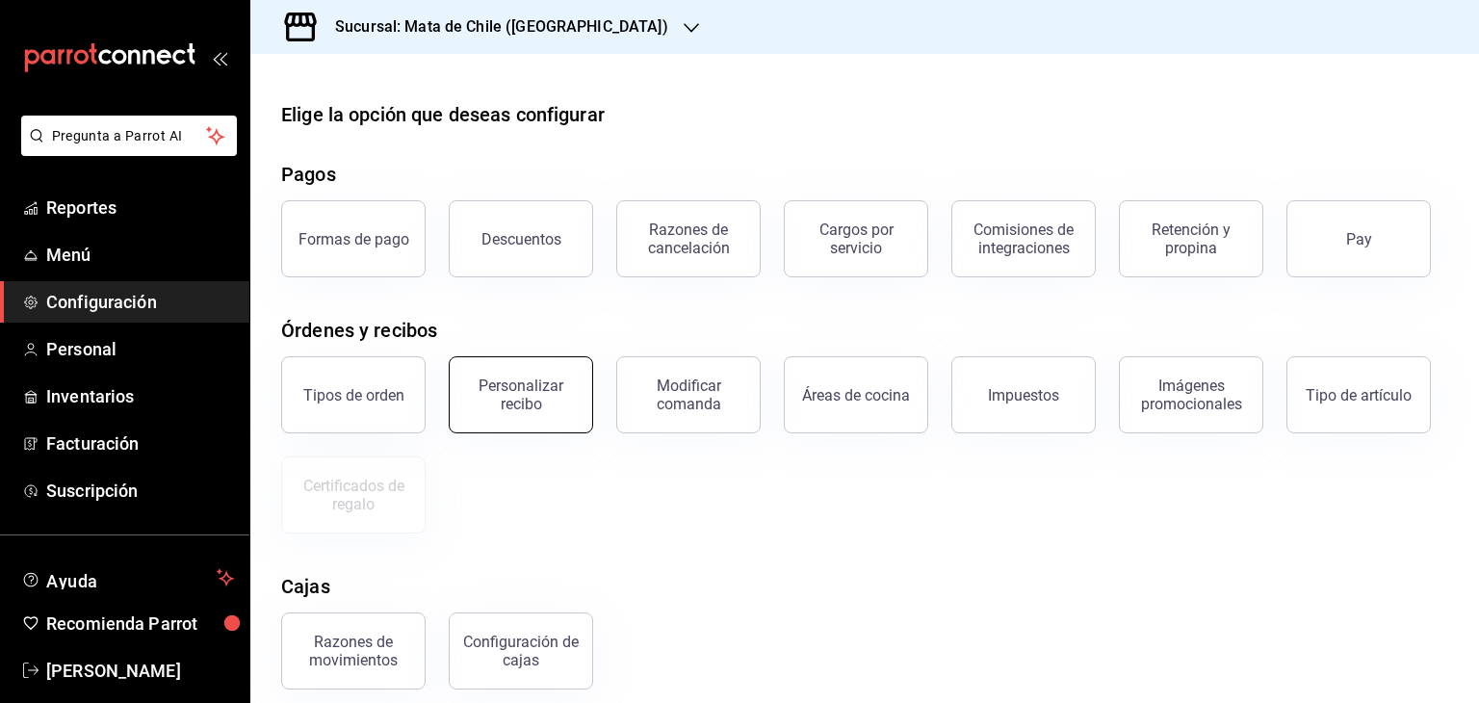
click at [480, 399] on div "Personalizar recibo" at bounding box center [520, 394] width 119 height 37
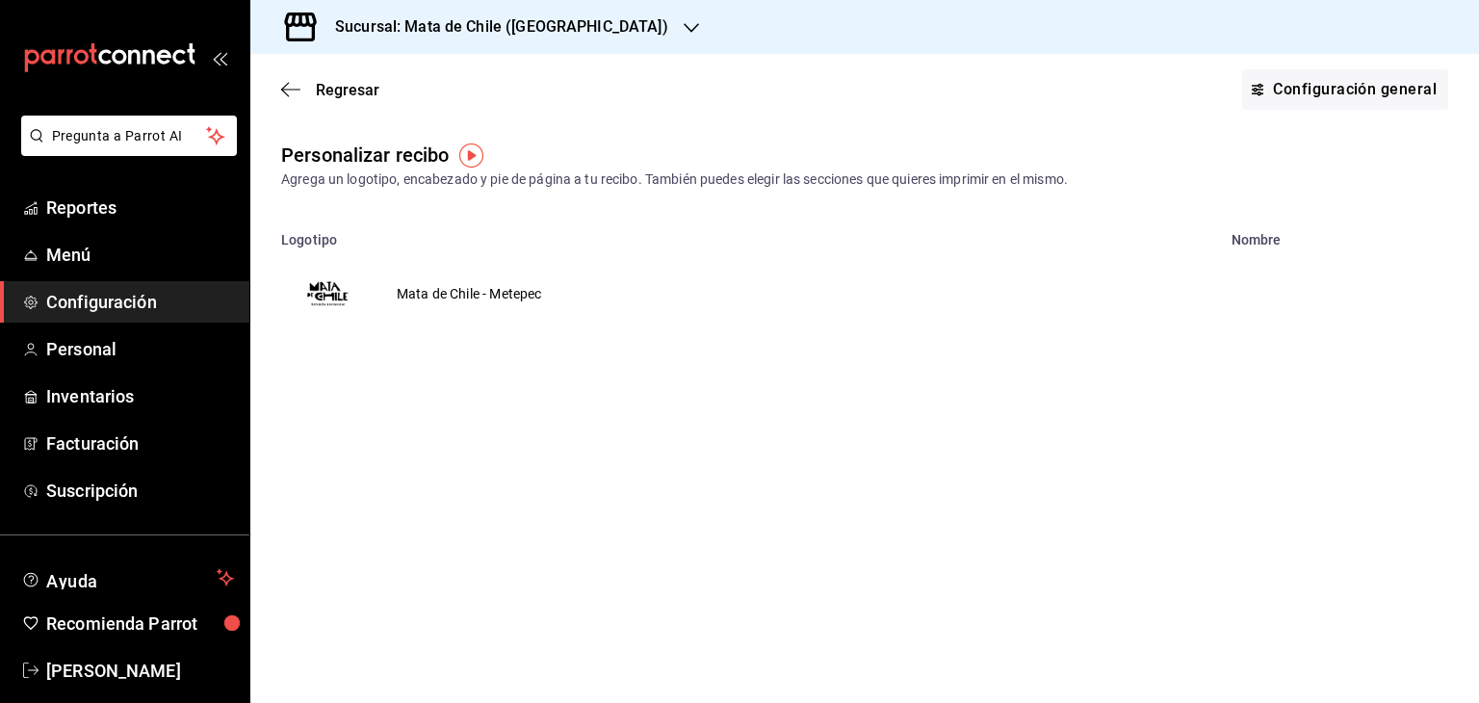
click at [472, 291] on td "Mata de Chile - Metepec" at bounding box center [469, 293] width 191 height 92
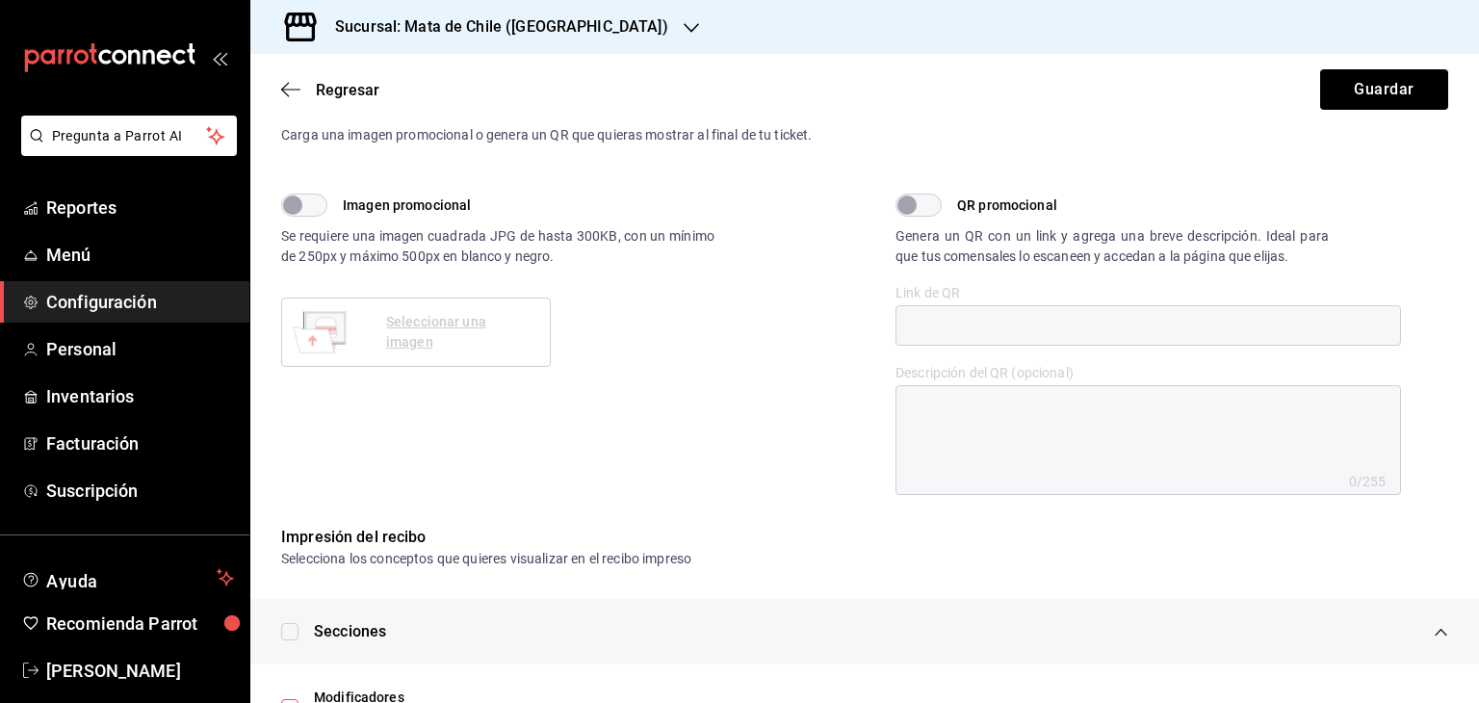
type textarea "x"
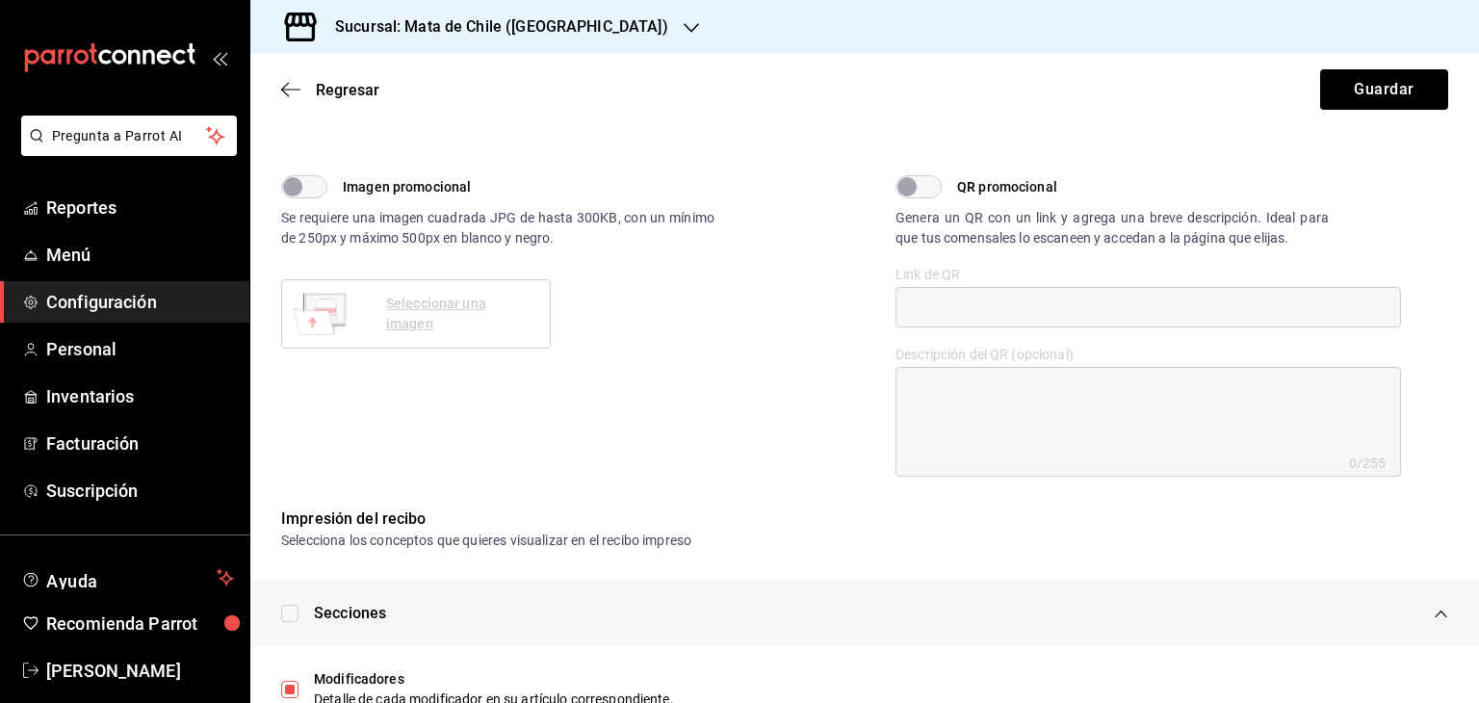
scroll to position [576, 0]
click at [743, 351] on div "Imagen promocional Se requiere una imagen cuadrada JPG de hasta 300KB, con un m…" at bounding box center [573, 326] width 584 height 301
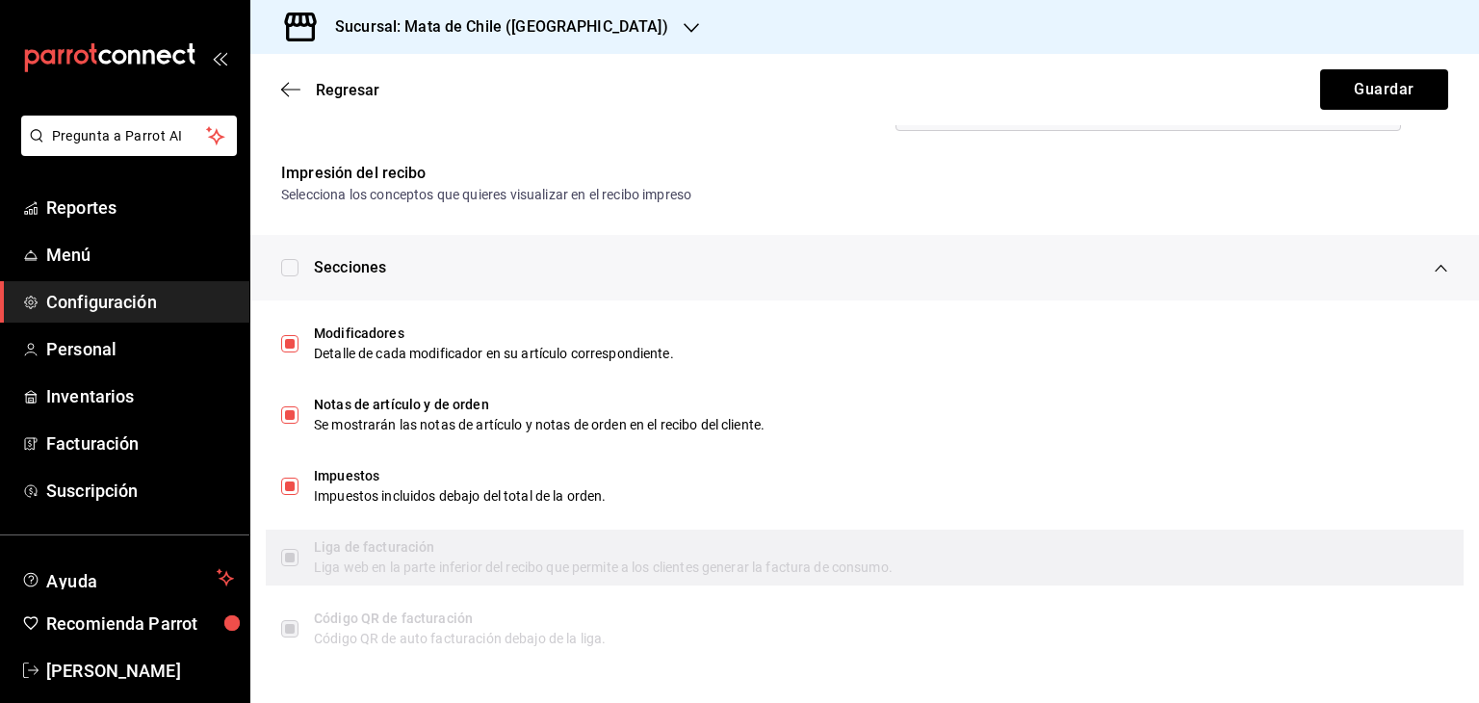
click at [355, 567] on div "Liga web en la parte inferior del recibo que permite a los clientes generar la …" at bounding box center [881, 568] width 1134 height 20
click at [289, 559] on label at bounding box center [289, 557] width 17 height 17
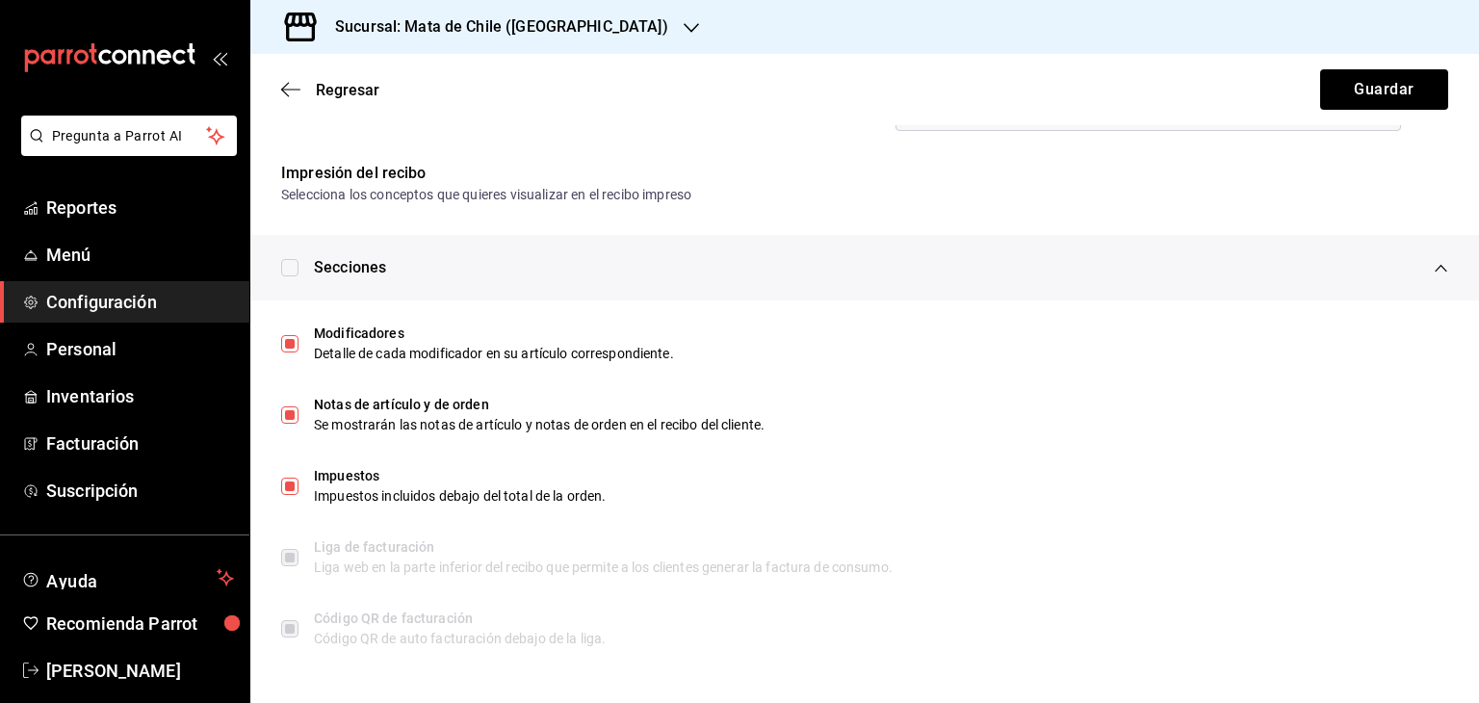
click at [299, 274] on div "Secciones" at bounding box center [864, 267] width 1229 height 65
click at [291, 268] on input "checkbox" at bounding box center [289, 267] width 17 height 17
checkbox input "false"
type textarea "x"
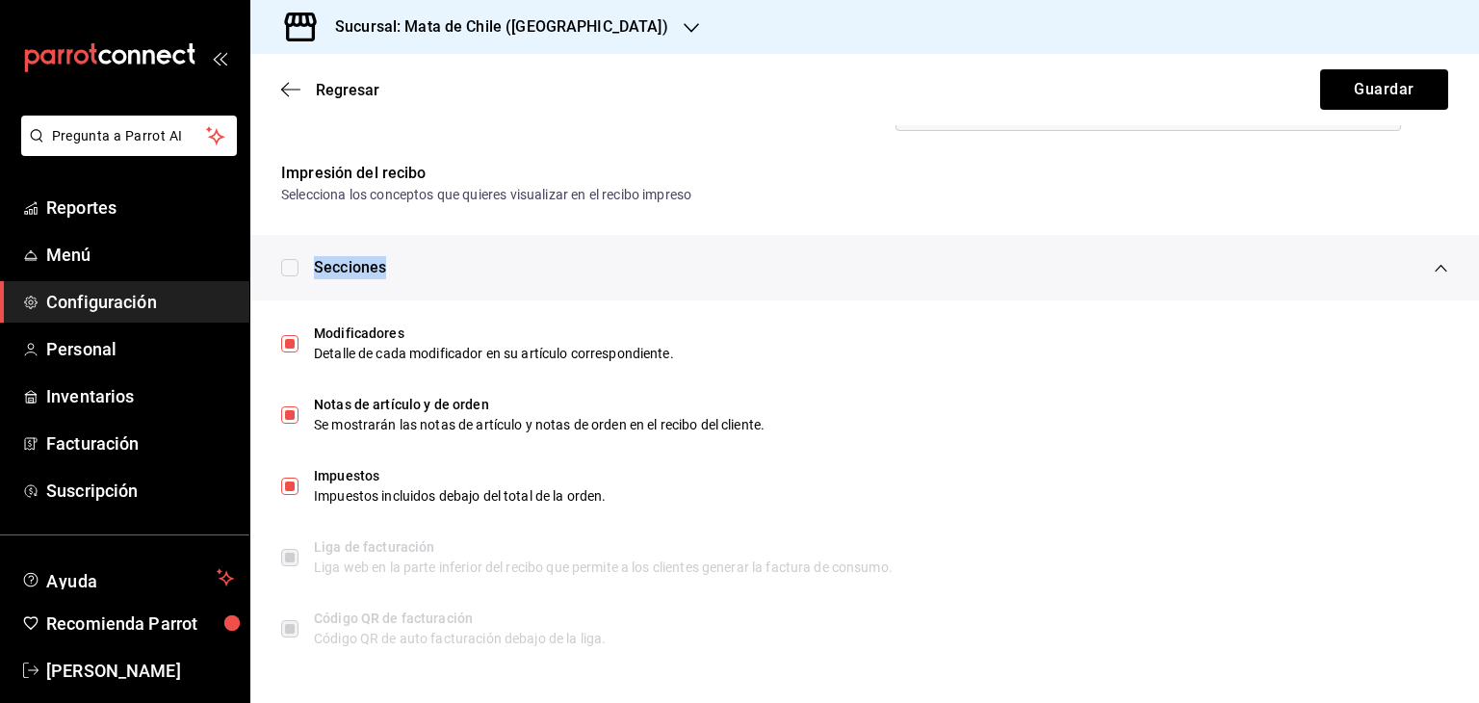
click at [291, 268] on input "checkbox" at bounding box center [289, 267] width 17 height 17
checkbox input "false"
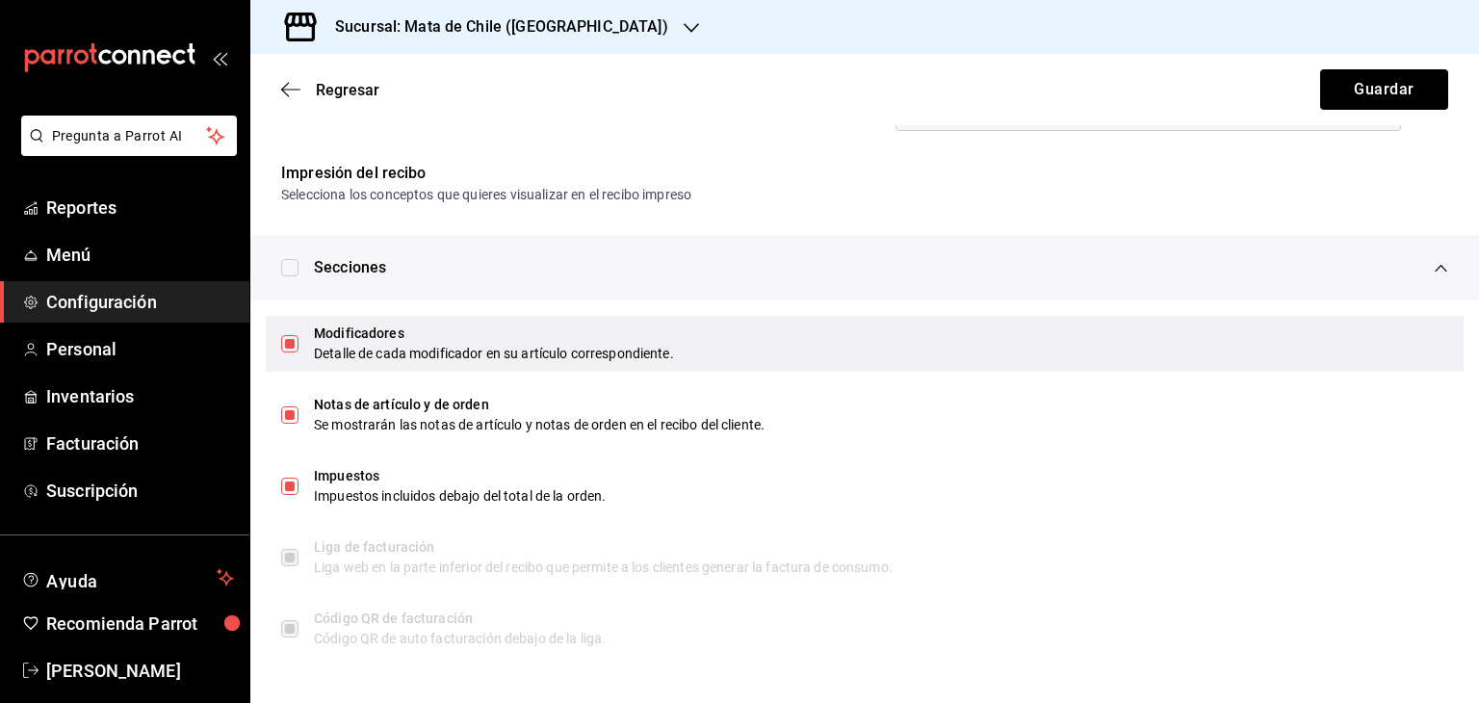
click at [284, 359] on div "Modificadores Detalle de cada modificador en su artículo correspondiente." at bounding box center [865, 344] width 1198 height 56
type textarea "x"
click at [284, 350] on input "checkbox" at bounding box center [289, 343] width 17 height 17
checkbox input "true"
type textarea "x"
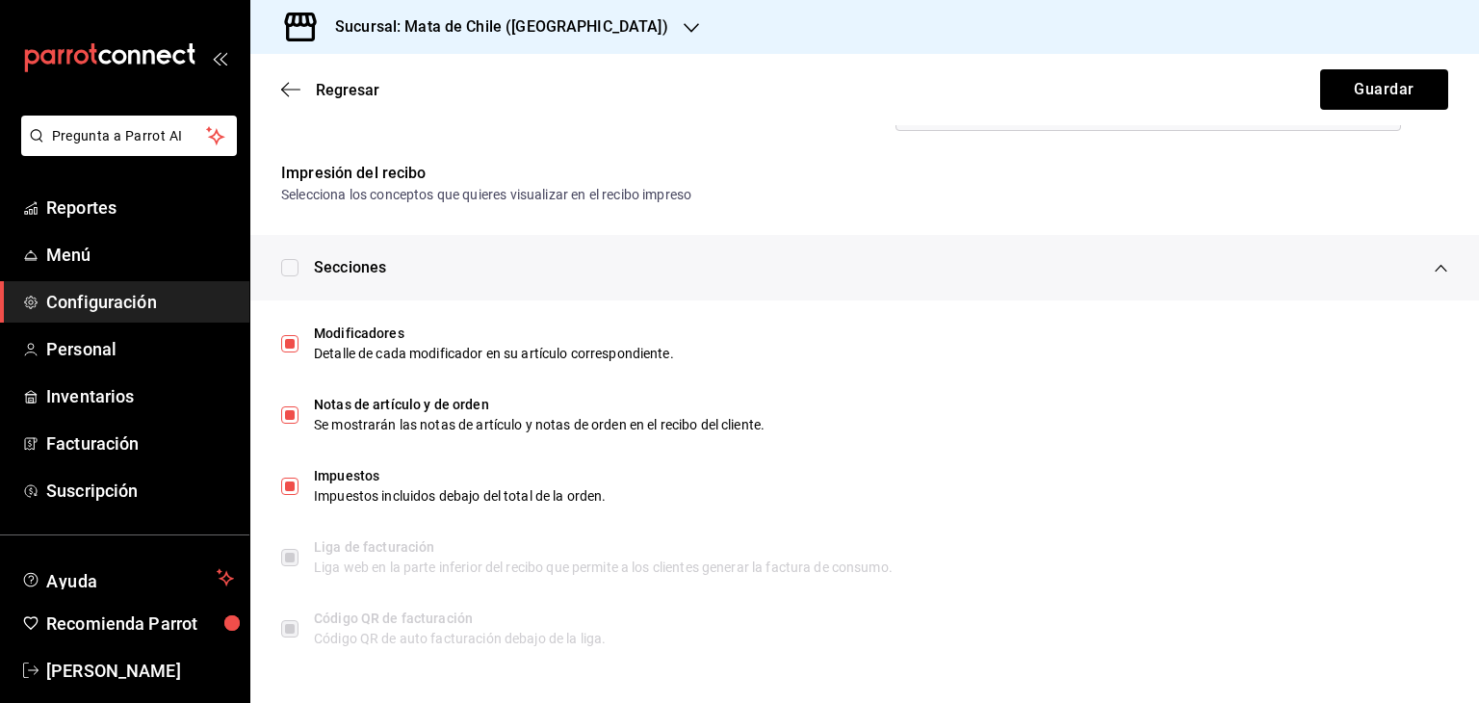
click at [286, 272] on input "checkbox" at bounding box center [289, 267] width 17 height 17
checkbox input "false"
type textarea "x"
click at [286, 272] on input "checkbox" at bounding box center [289, 267] width 17 height 17
checkbox input "false"
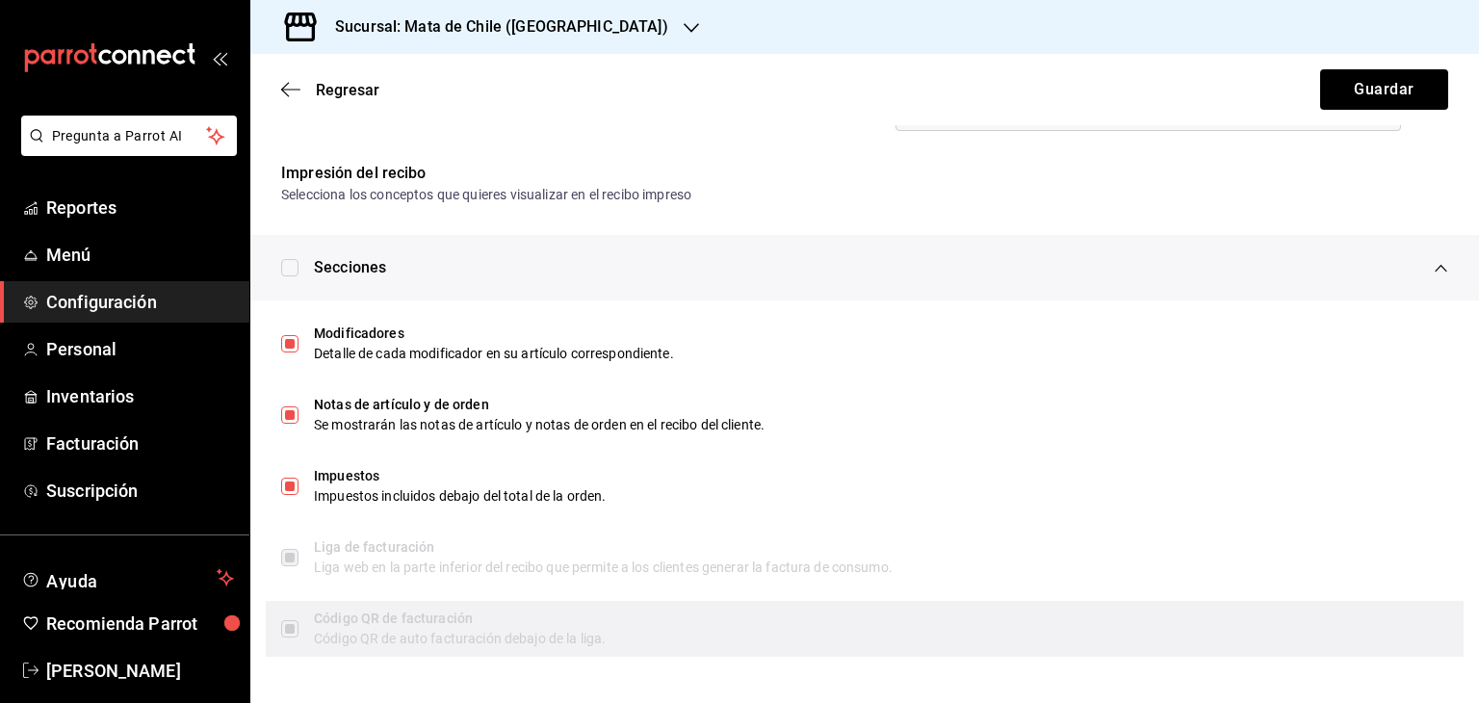
click at [413, 626] on div "Código QR de facturación" at bounding box center [881, 619] width 1134 height 20
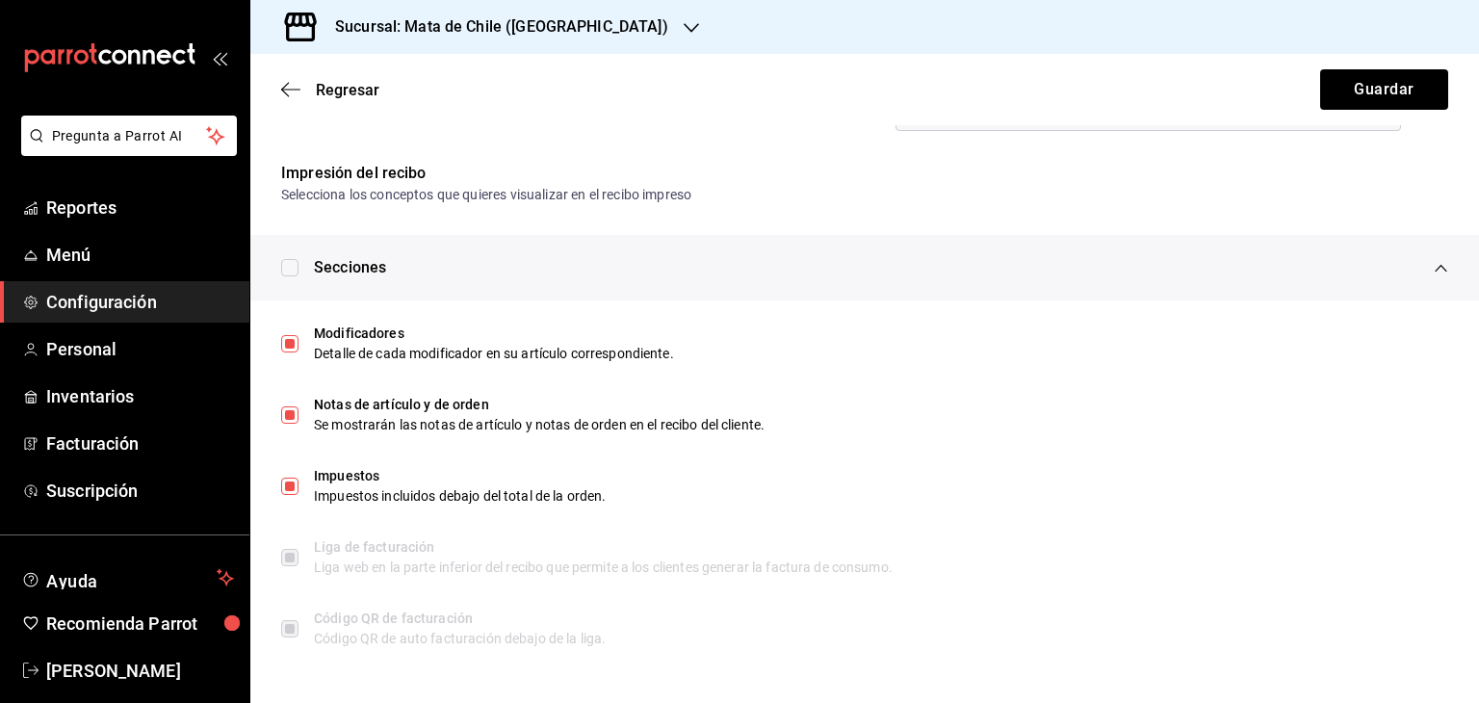
click at [363, 588] on li "Liga de facturación Liga web en la parte inferior del recibo que permite a los …" at bounding box center [864, 557] width 1229 height 71
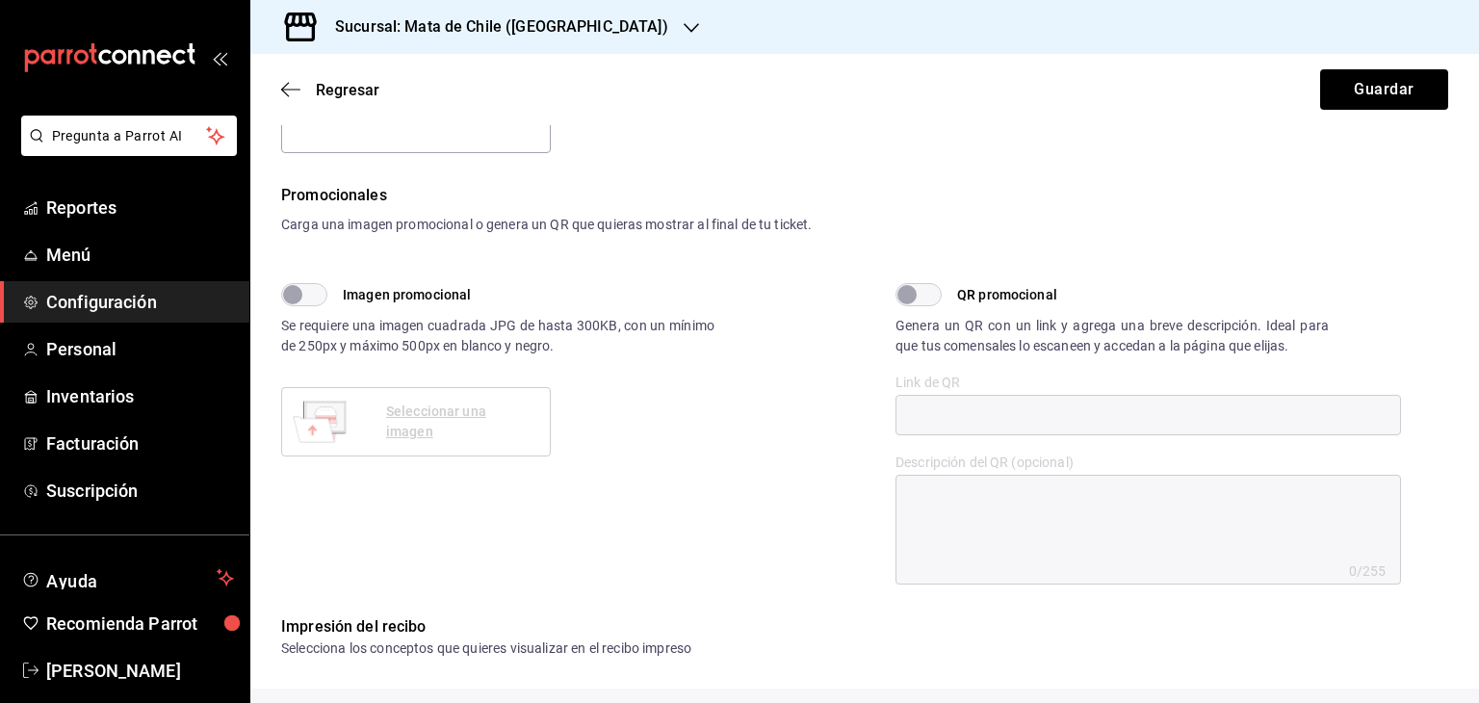
scroll to position [0, 0]
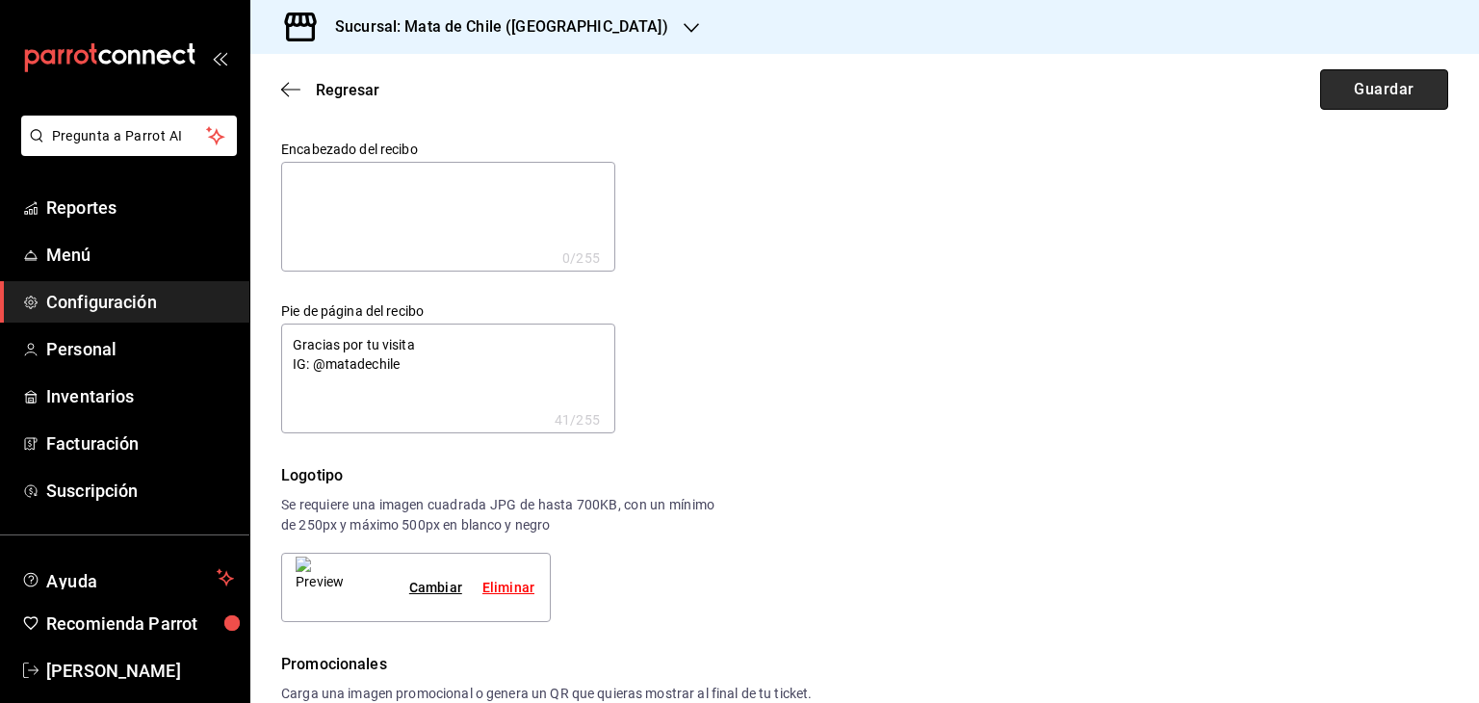
click at [1363, 87] on button "Guardar" at bounding box center [1384, 89] width 128 height 40
type textarea "x"
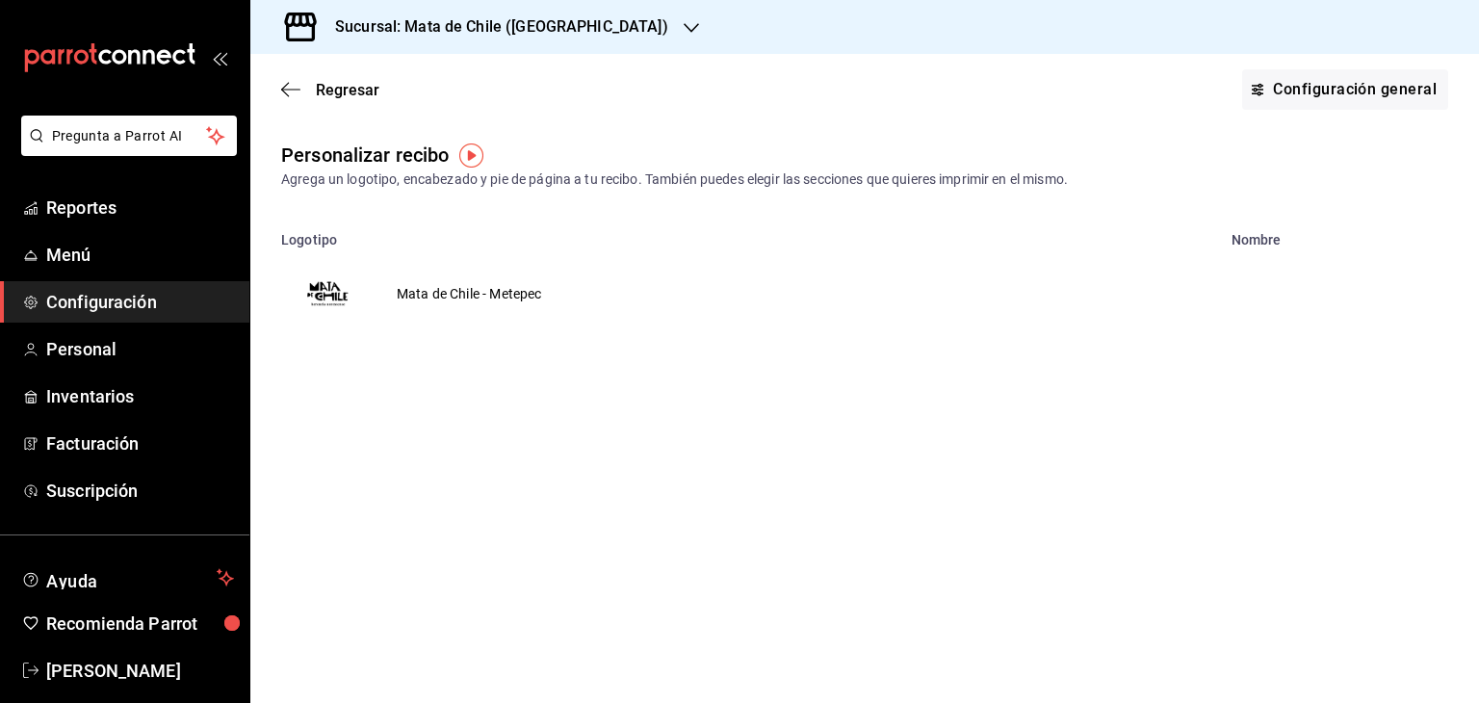
click at [452, 286] on td "Mata de Chile - Metepec" at bounding box center [469, 293] width 191 height 92
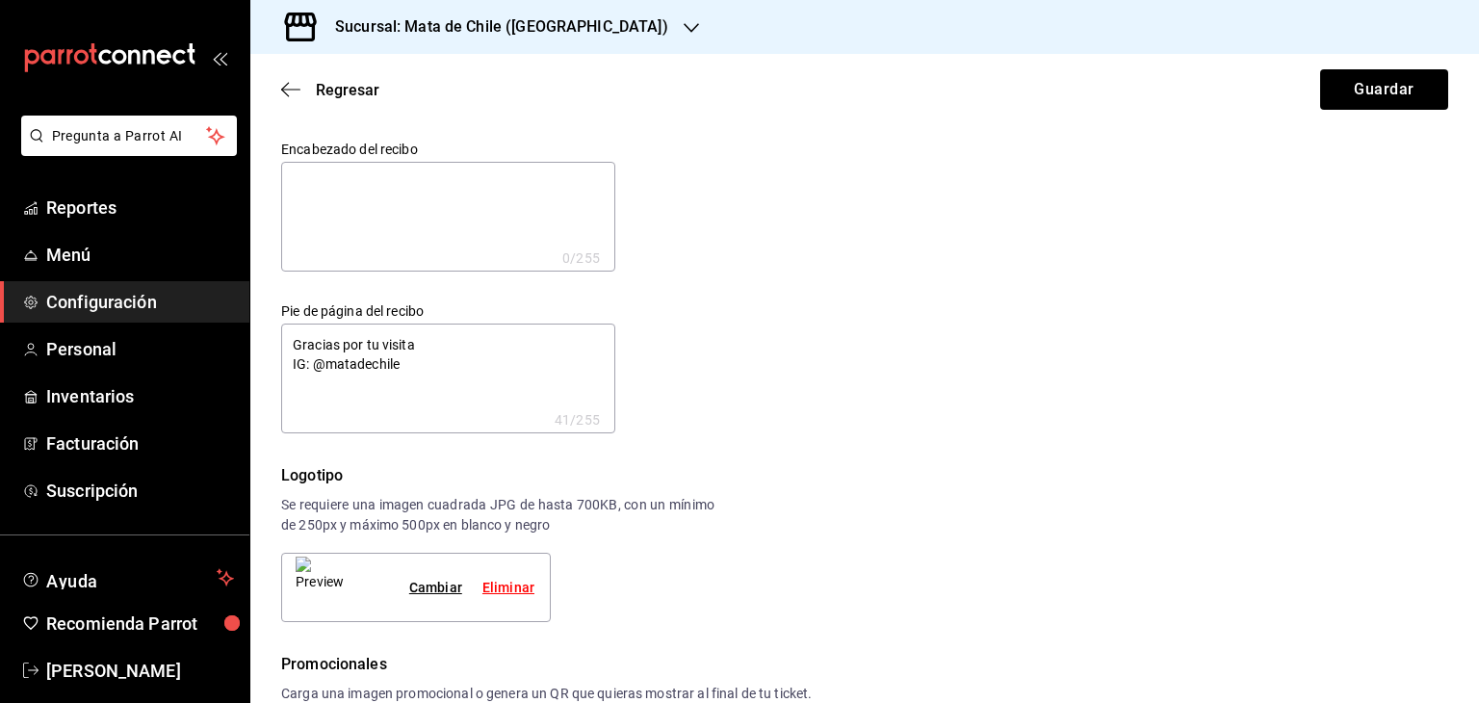
type textarea "x"
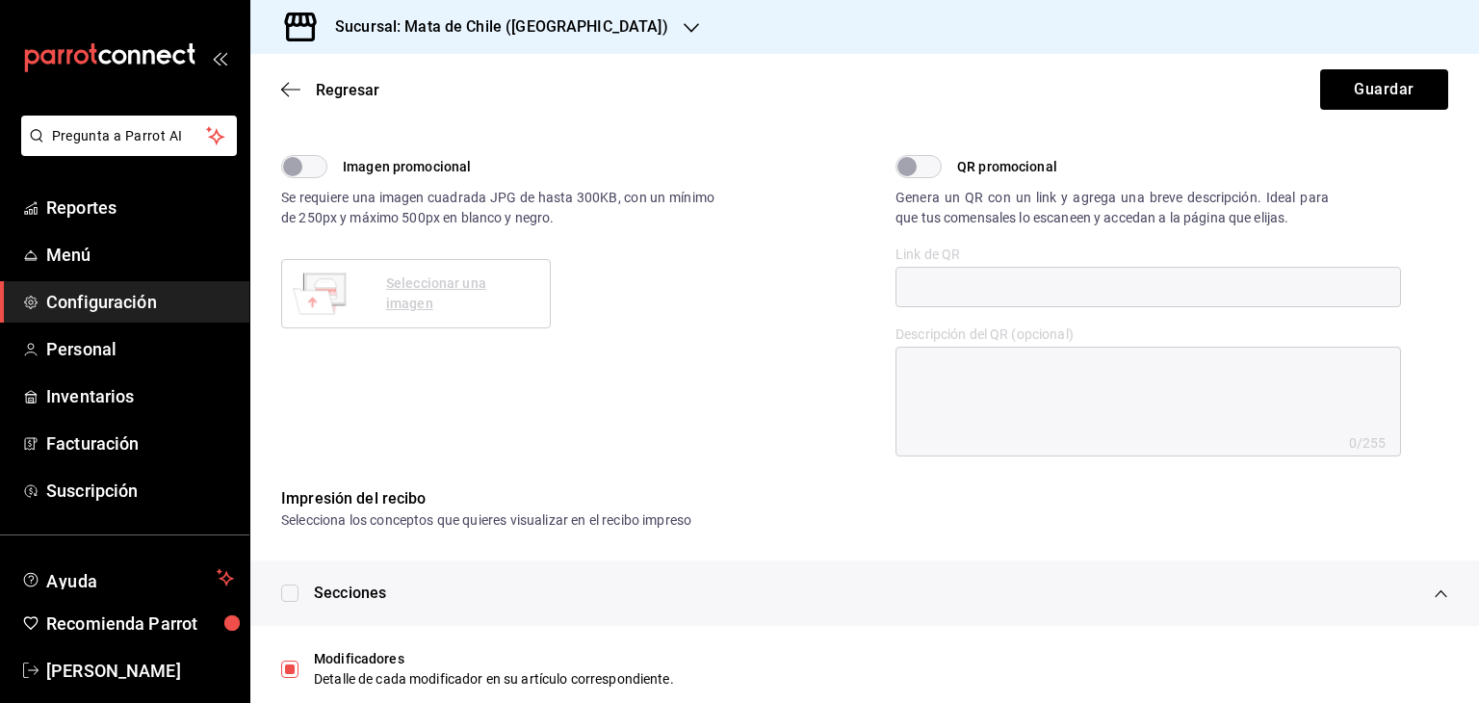
scroll to position [601, 0]
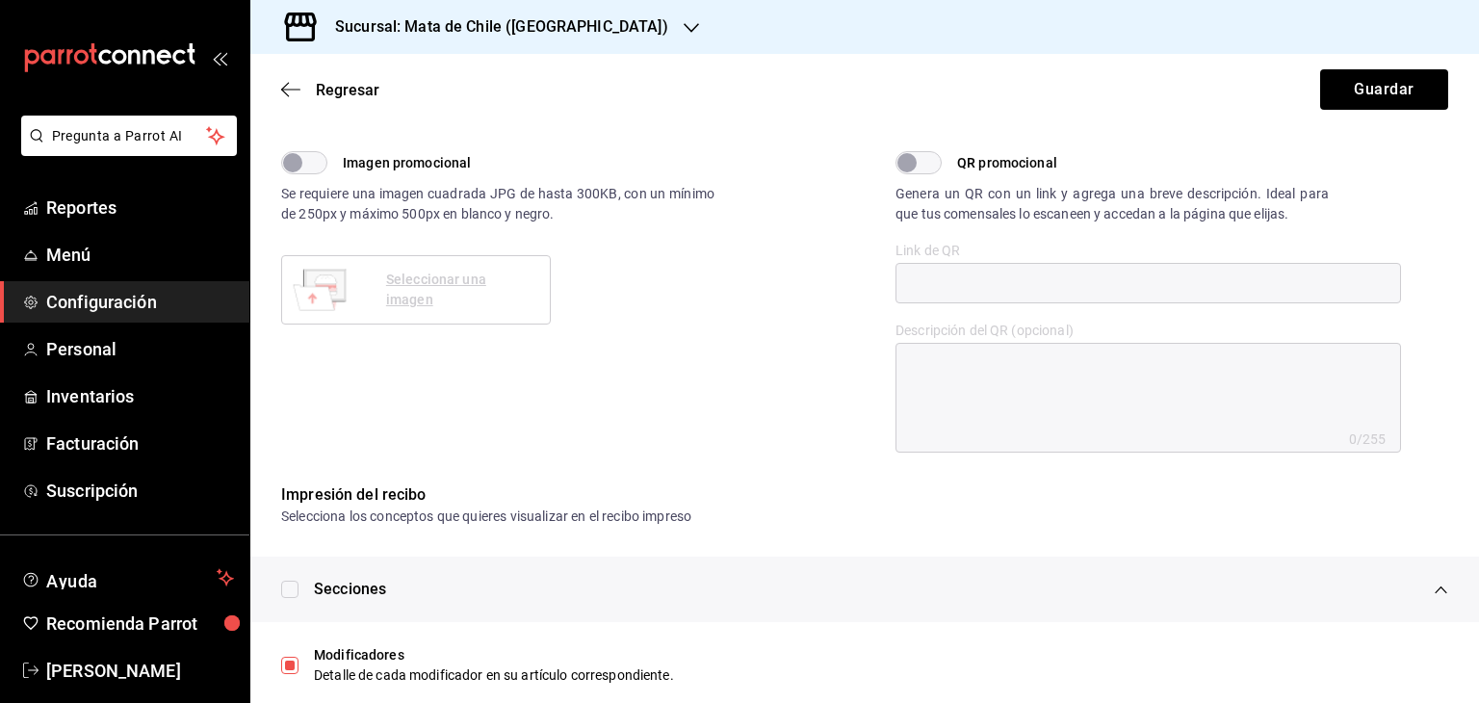
click at [900, 175] on div "QR promocional Genera un QR con un link y agrega una breve descripción. Ideal p…" at bounding box center [1149, 301] width 506 height 301
click at [915, 163] on input "QR promocional" at bounding box center [906, 162] width 69 height 23
checkbox input "true"
type textarea "x"
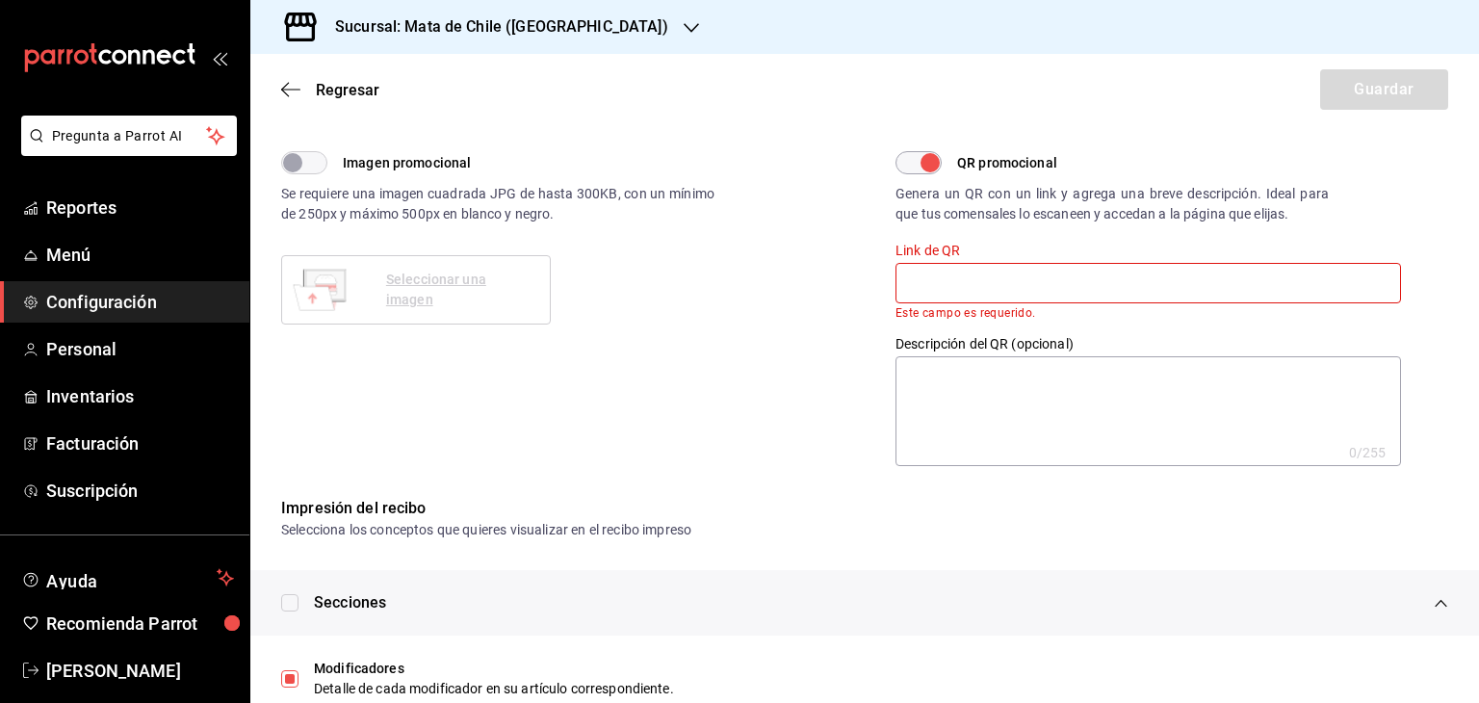
click at [1068, 270] on input "text" at bounding box center [1149, 283] width 506 height 40
click at [921, 172] on input "QR promocional" at bounding box center [930, 162] width 69 height 23
checkbox input "false"
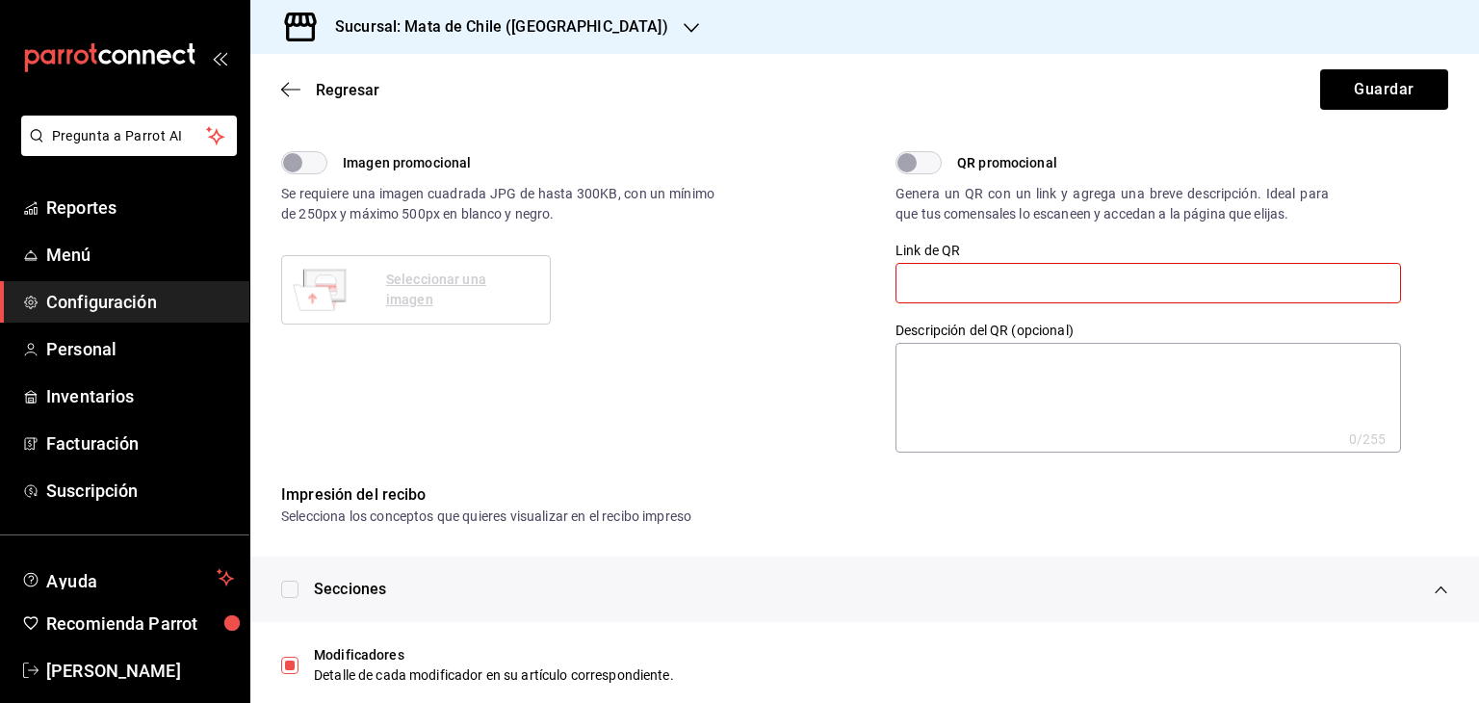
type textarea "x"
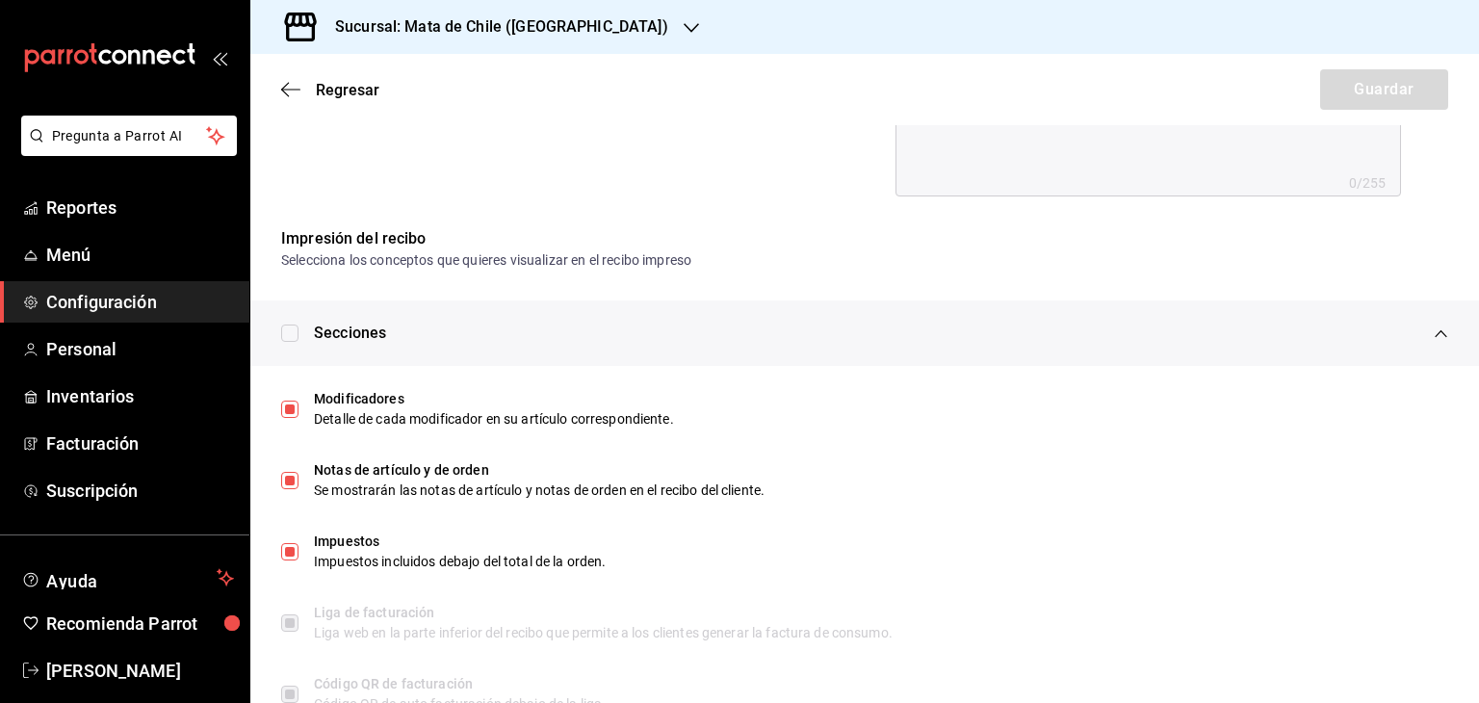
scroll to position [922, 0]
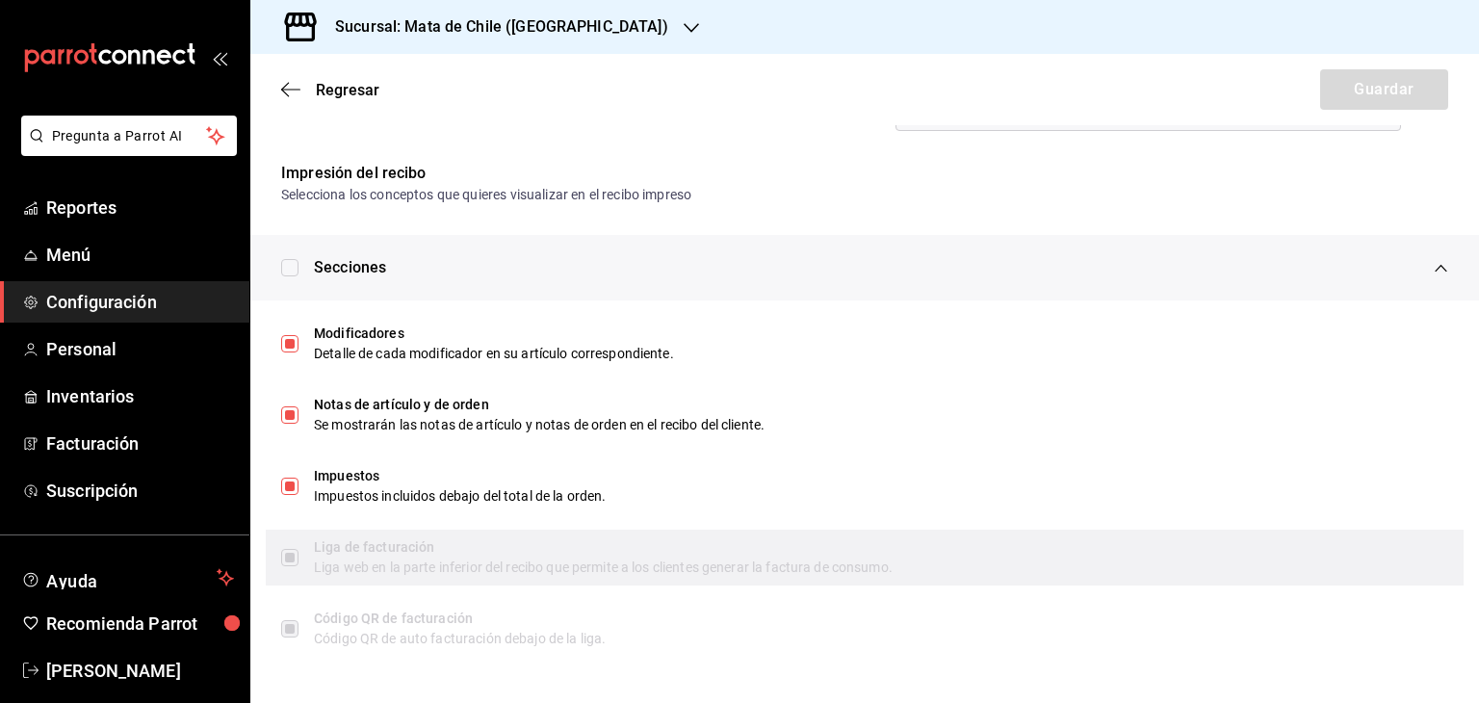
click at [291, 556] on label at bounding box center [289, 557] width 17 height 17
